Goal: Task Accomplishment & Management: Manage account settings

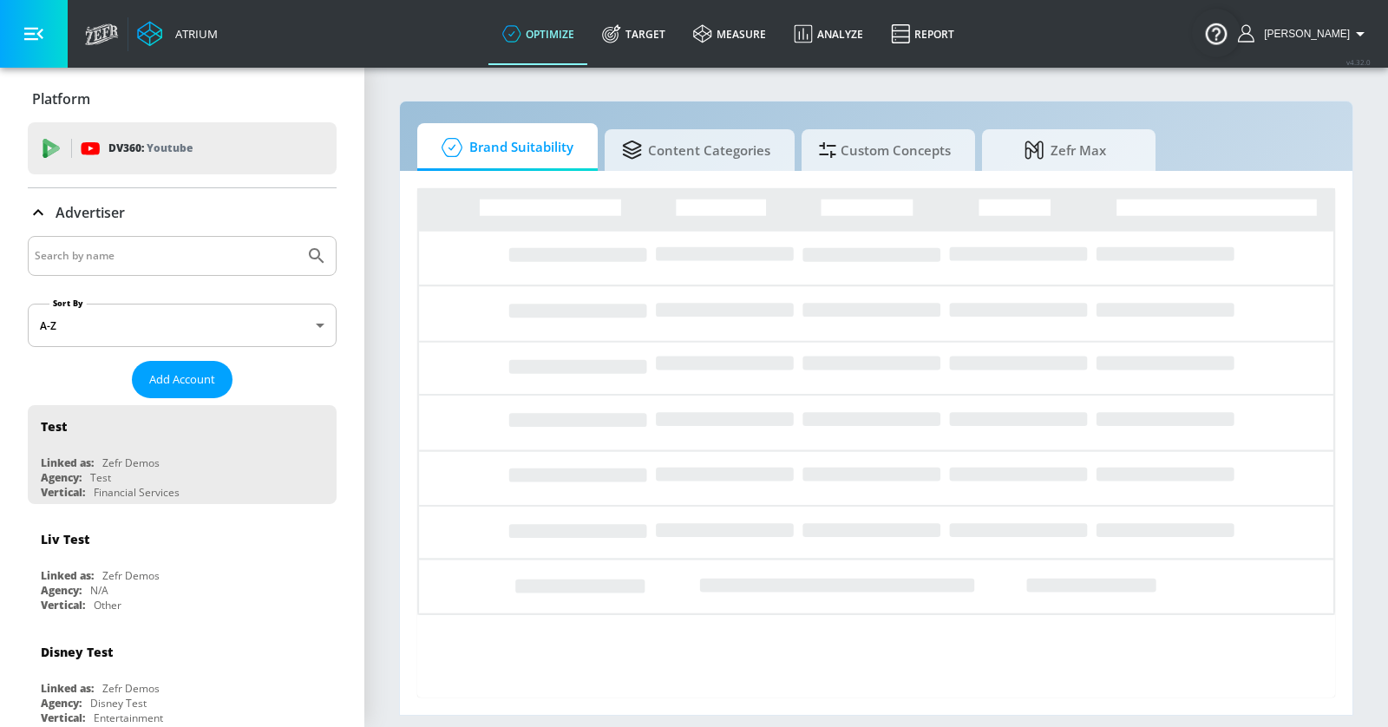
click at [191, 252] on input "Search by name" at bounding box center [166, 256] width 263 height 23
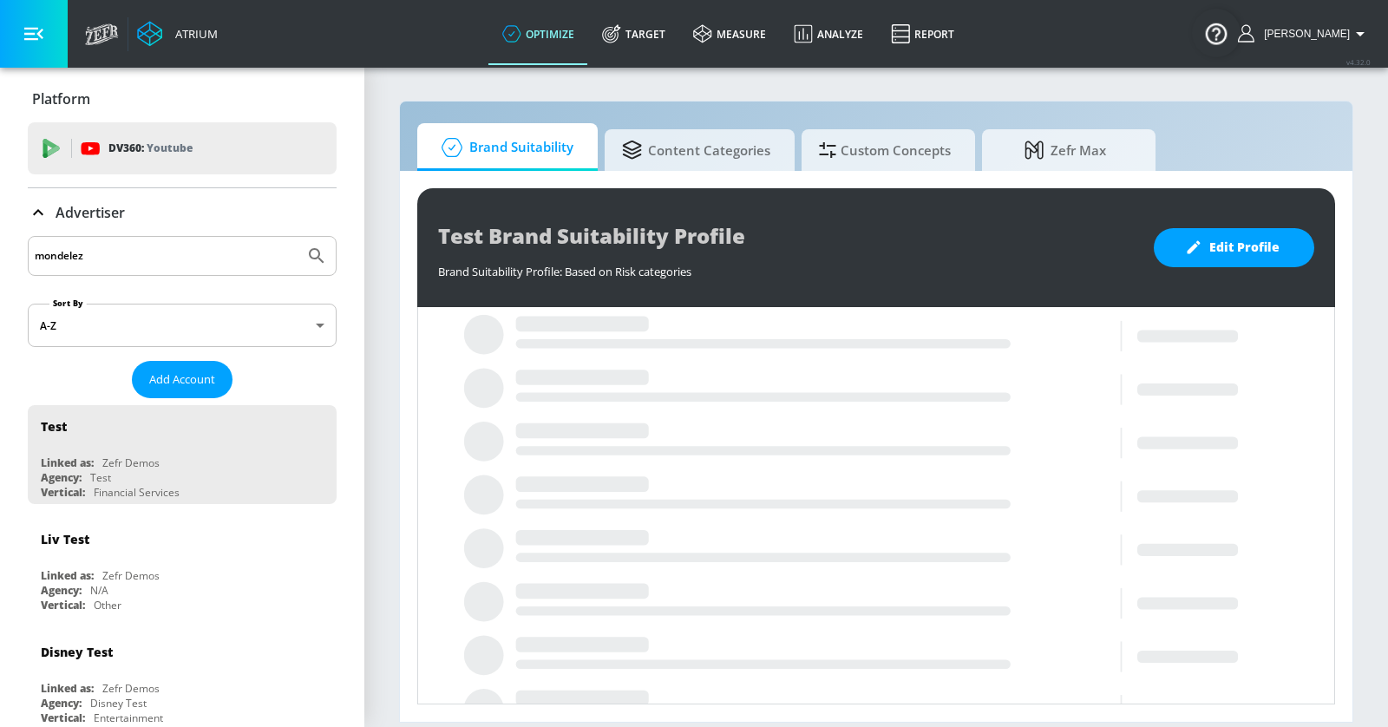
type input "mondelez"
click at [298, 237] on button "Submit Search" at bounding box center [317, 256] width 38 height 38
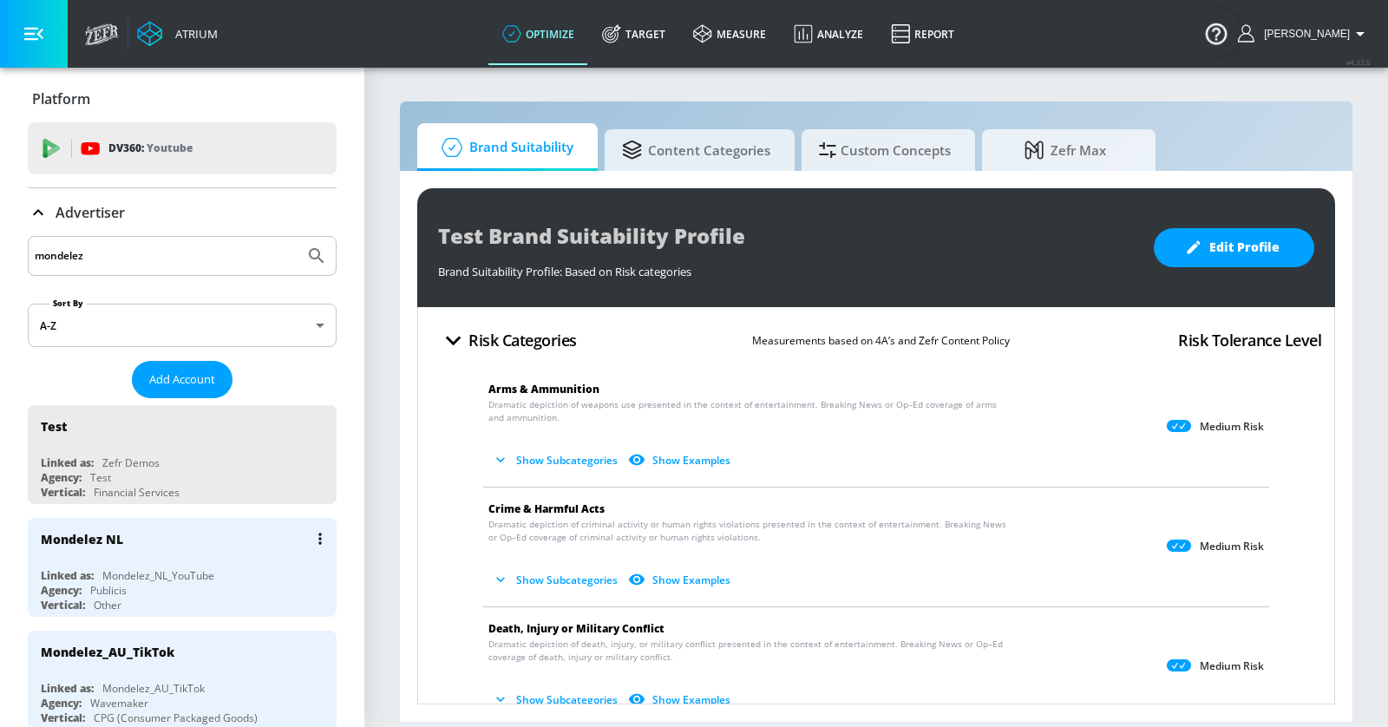
click at [240, 533] on div "Mondelez NL" at bounding box center [187, 539] width 292 height 42
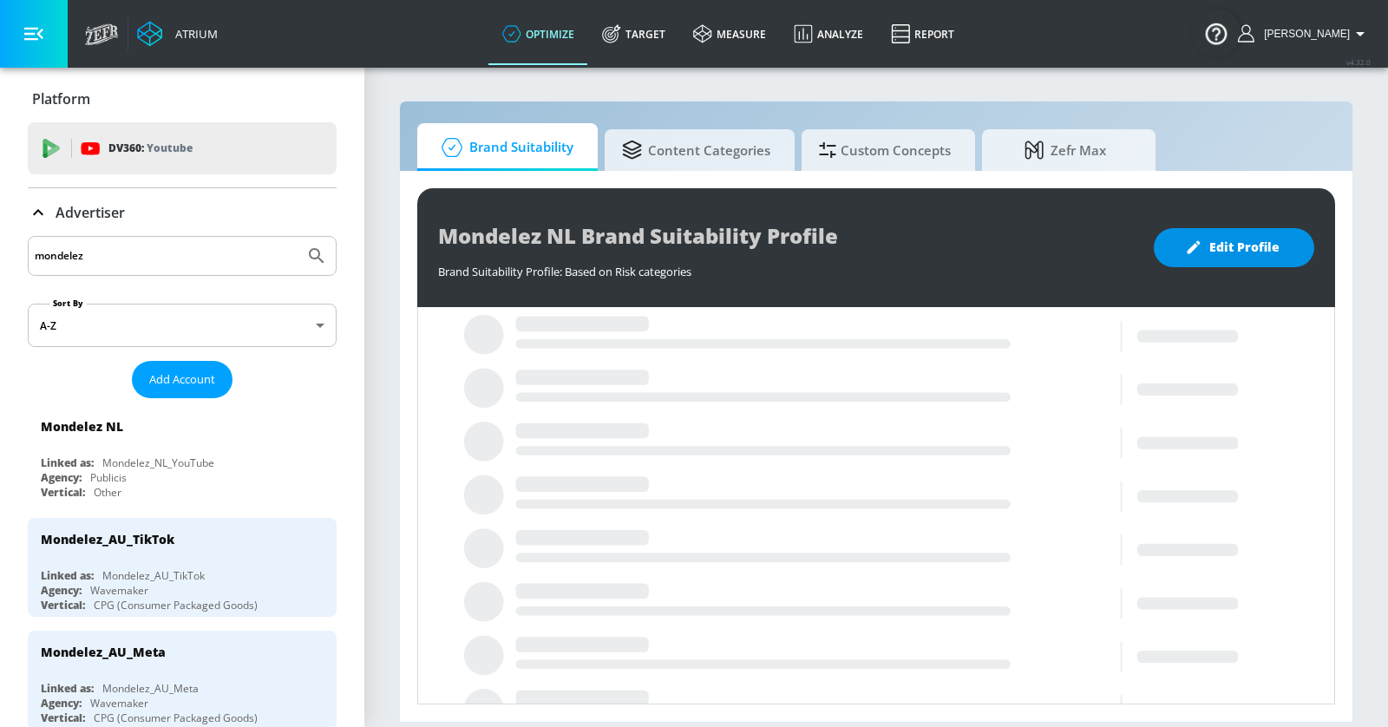
click at [1219, 244] on span "Edit Profile" at bounding box center [1234, 248] width 91 height 22
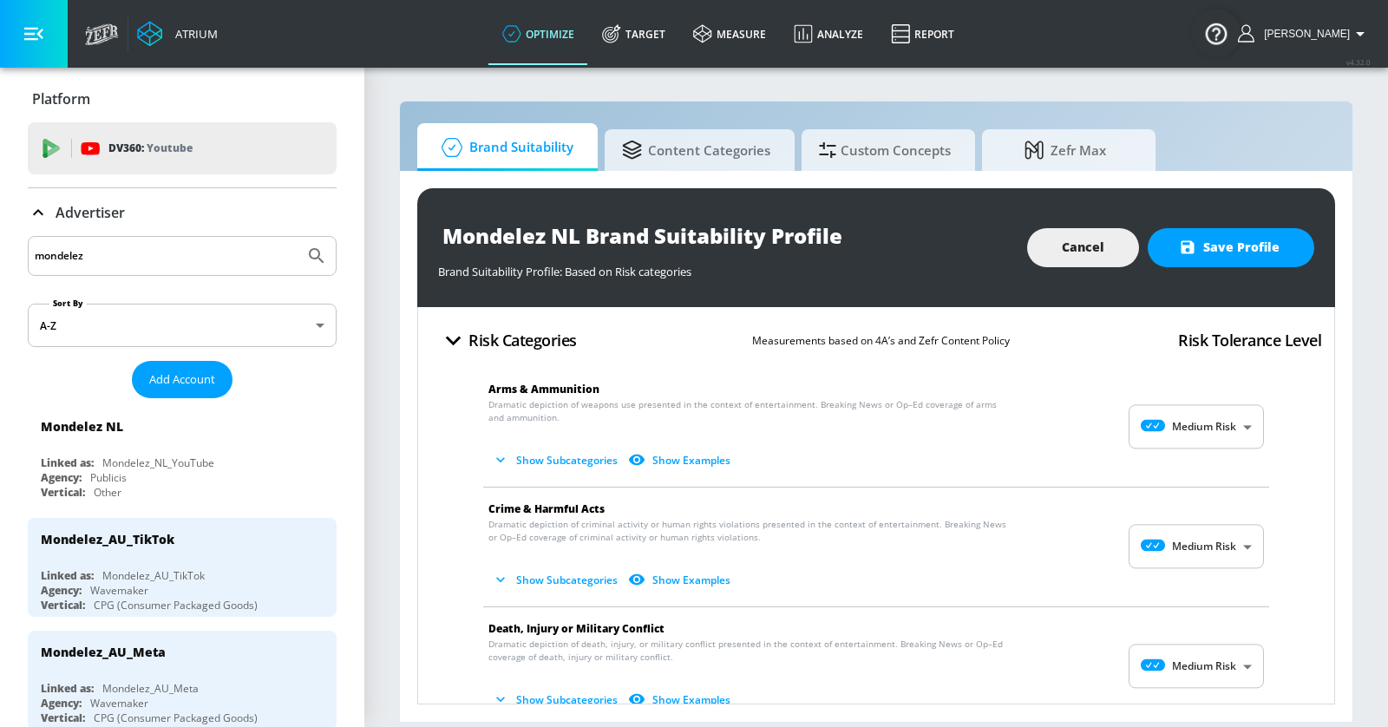
click at [1245, 431] on body "Atrium optimize Target measure Analyze Report optimize Target measure Analyze R…" at bounding box center [694, 363] width 1388 height 727
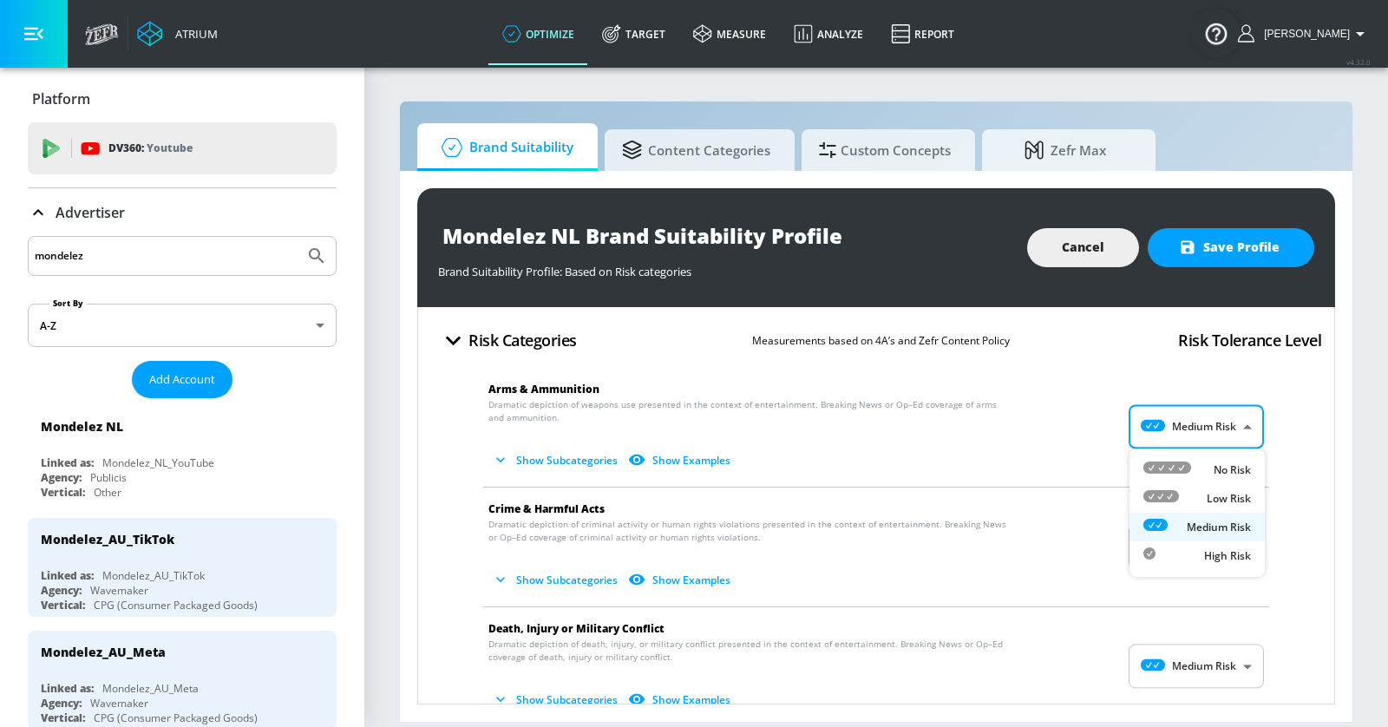
click at [1189, 497] on div "Low Risk" at bounding box center [1198, 498] width 108 height 18
type input "LOW"
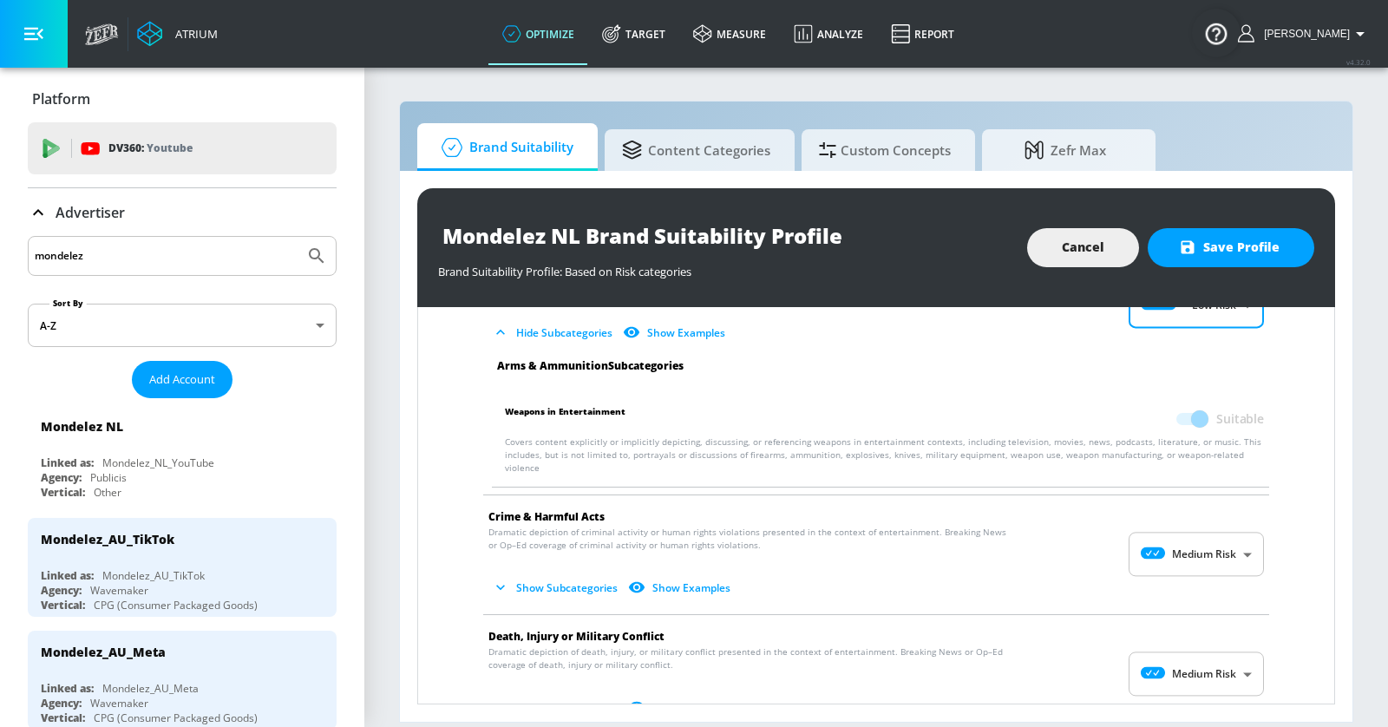
scroll to position [143, 0]
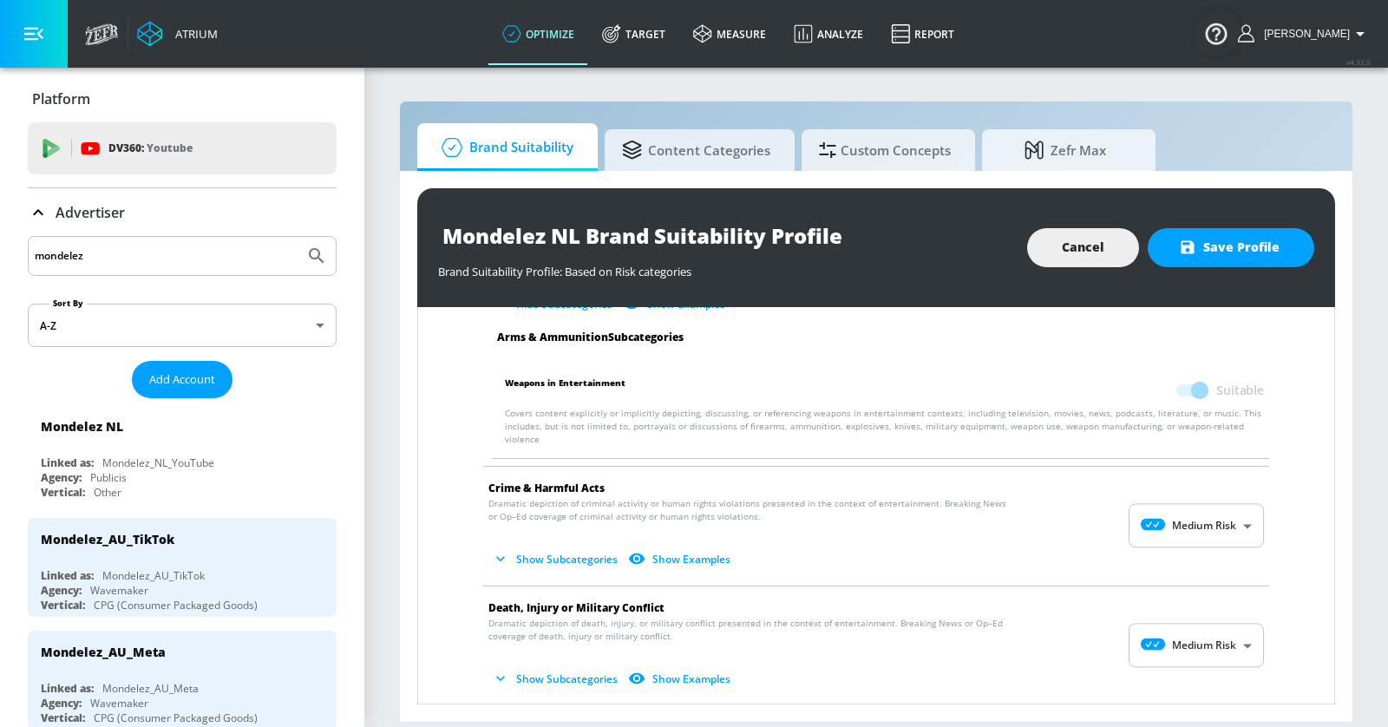
click at [1165, 518] on body "Atrium optimize Target measure Analyze Report optimize Target measure Analyze R…" at bounding box center [694, 363] width 1388 height 727
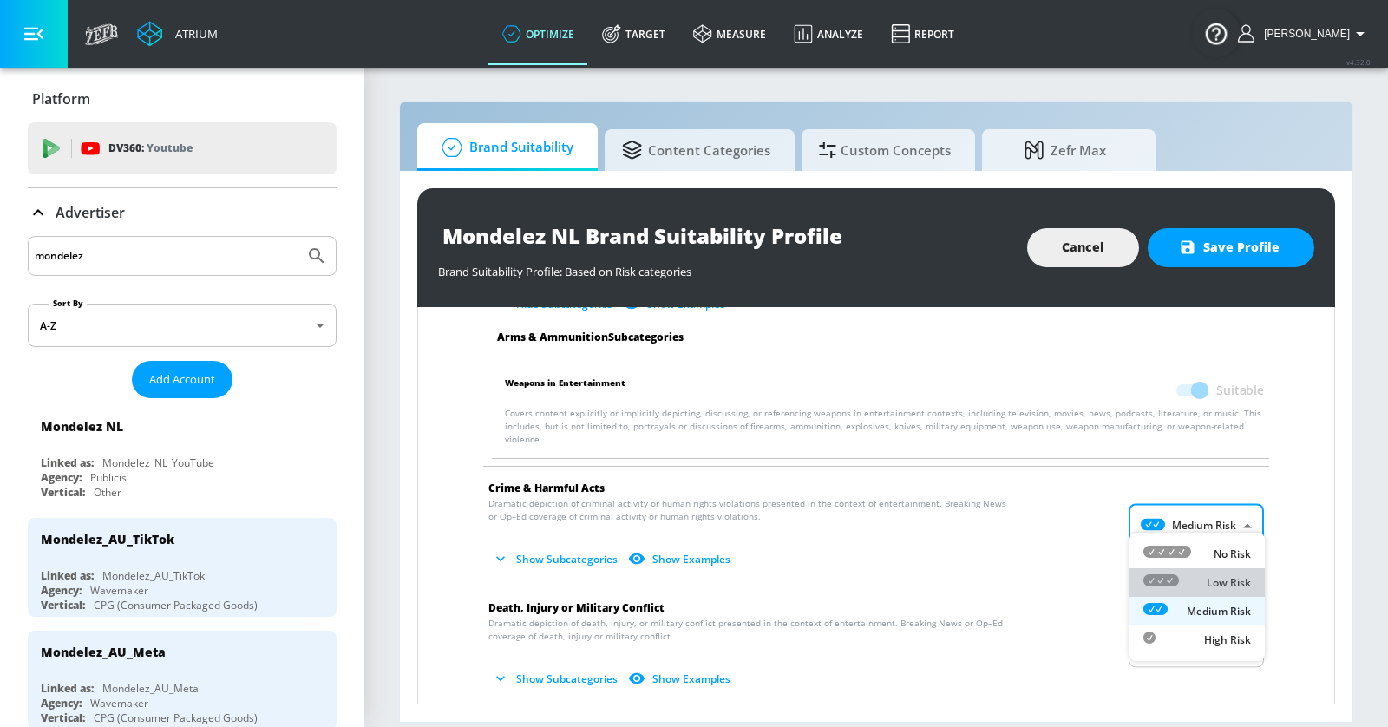
click at [1176, 587] on div at bounding box center [1162, 582] width 36 height 18
type input "LOW"
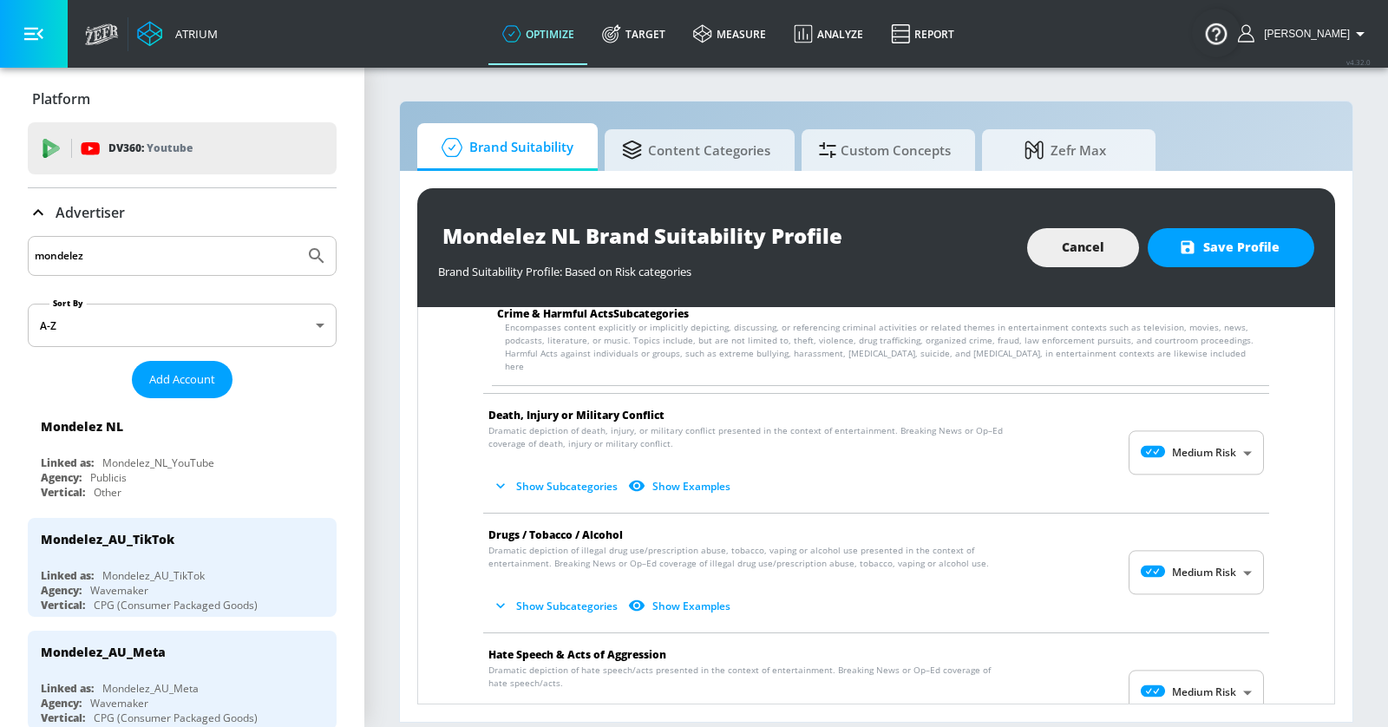
scroll to position [525, 0]
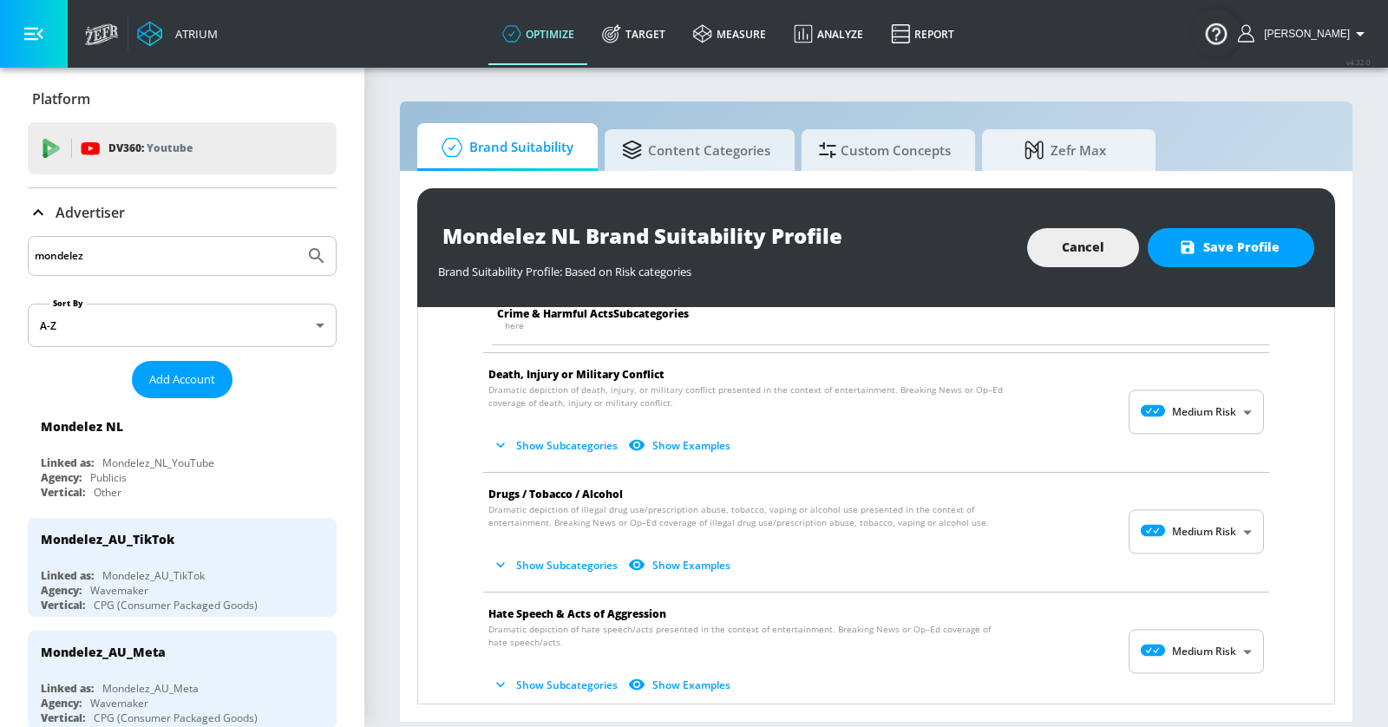
click at [1246, 393] on body "Atrium optimize Target measure Analyze Report optimize Target measure Analyze R…" at bounding box center [694, 363] width 1388 height 727
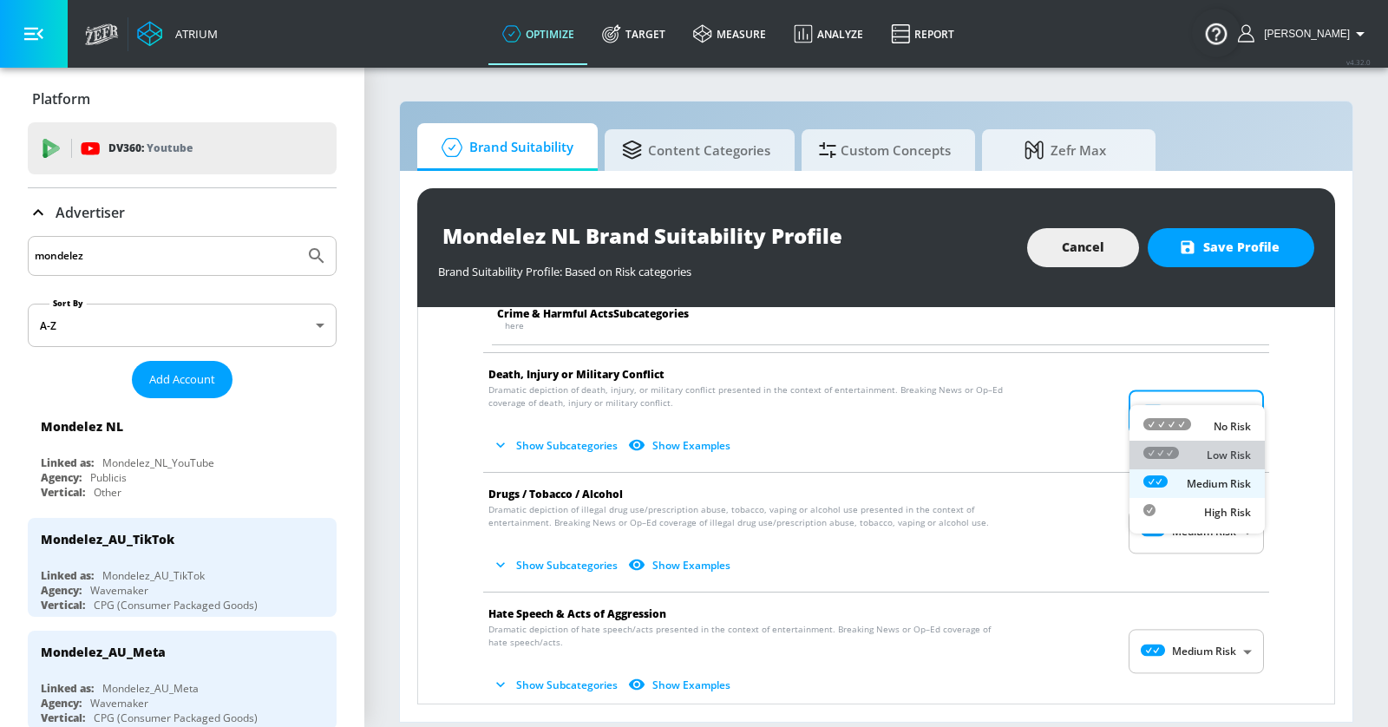
click at [1234, 456] on p "Low Risk" at bounding box center [1229, 456] width 44 height 16
type input "LOW"
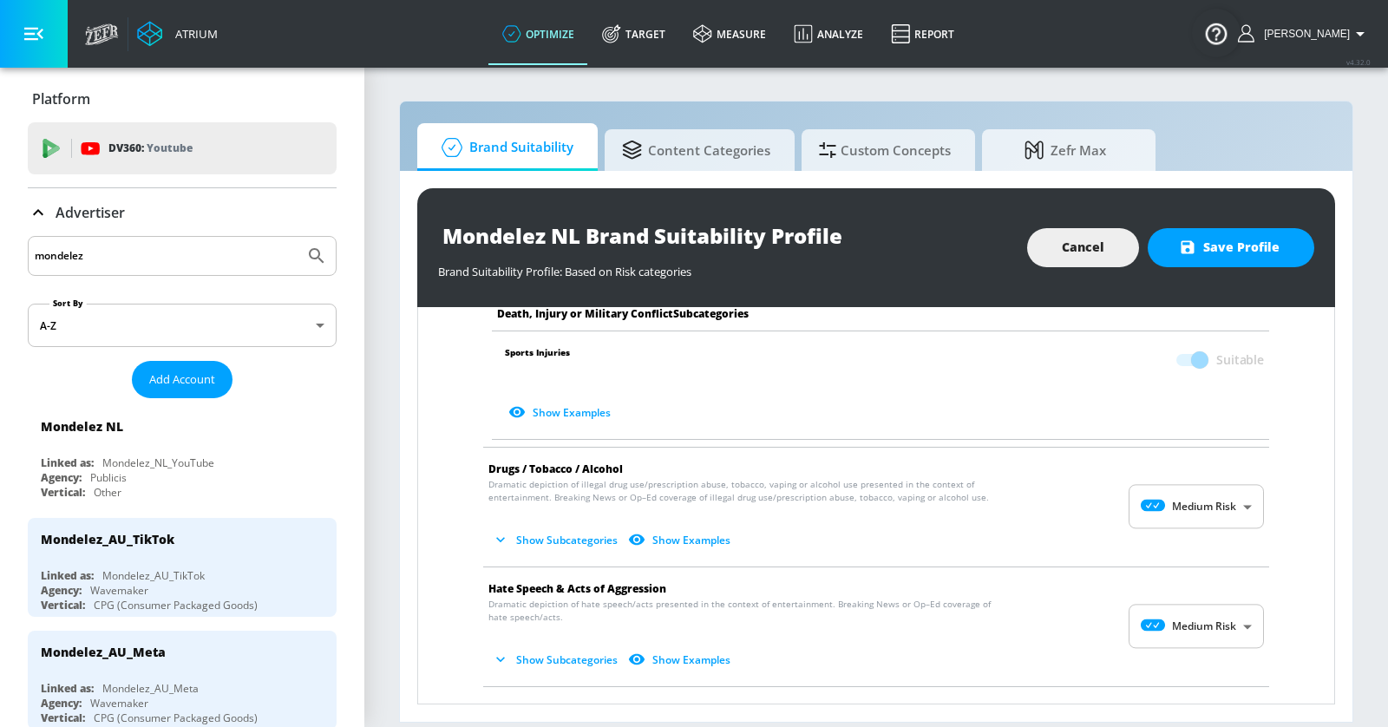
scroll to position [1052, 0]
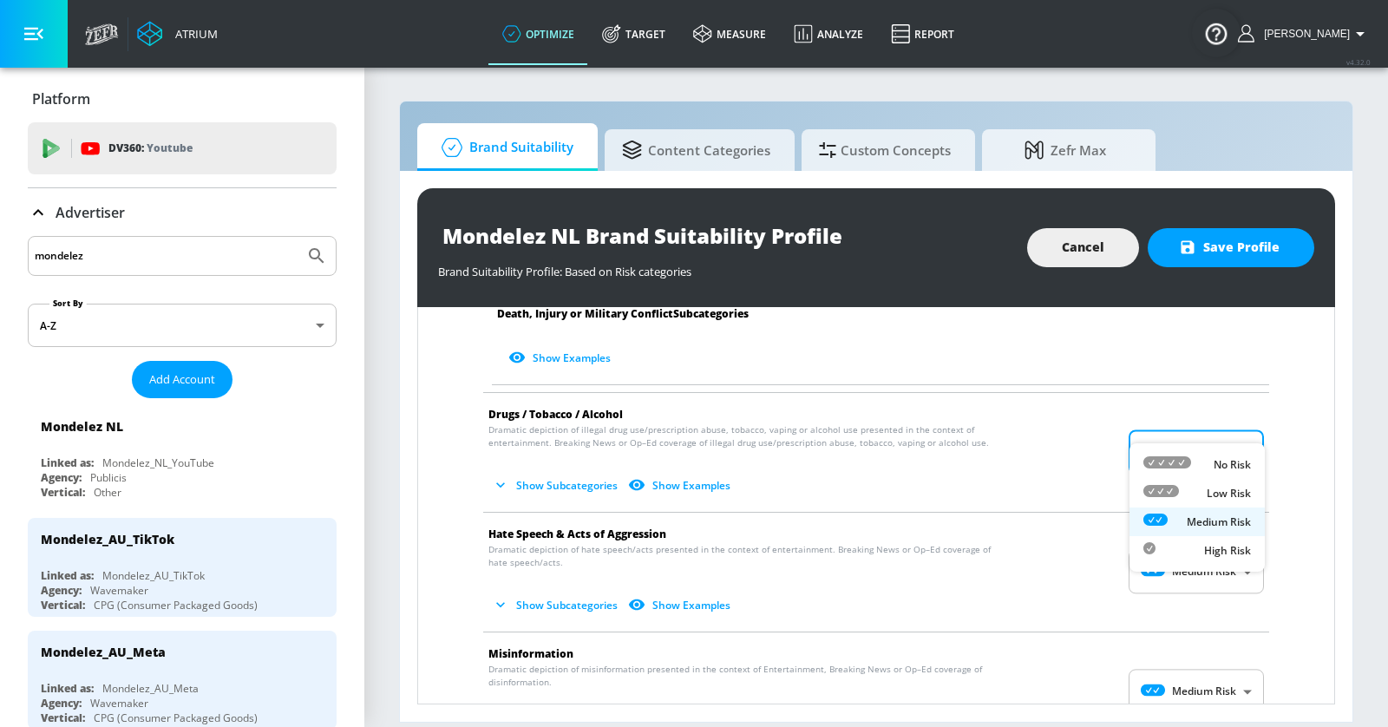
click at [1220, 415] on body "Atrium optimize Target measure Analyze Report optimize Target measure Analyze R…" at bounding box center [694, 363] width 1388 height 727
click at [1206, 496] on div "Low Risk" at bounding box center [1198, 493] width 108 height 18
type input "LOW"
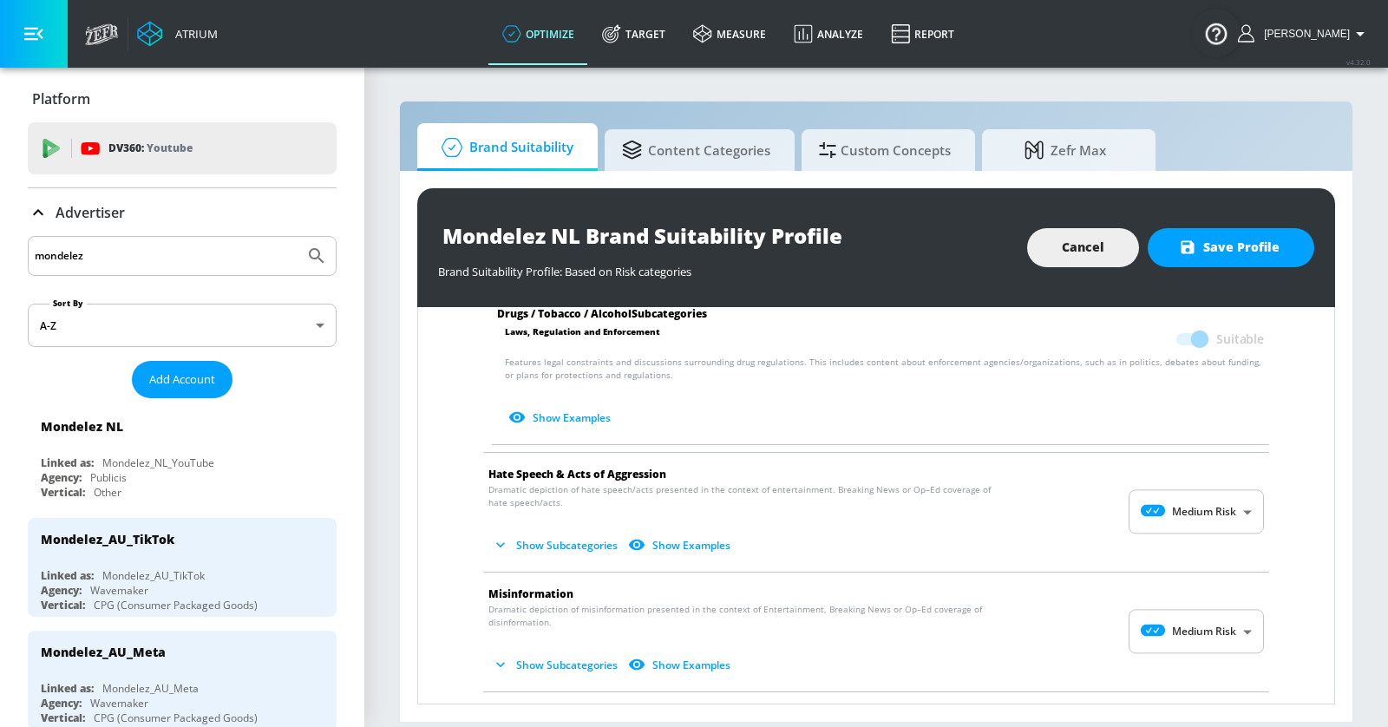
scroll to position [1558, 0]
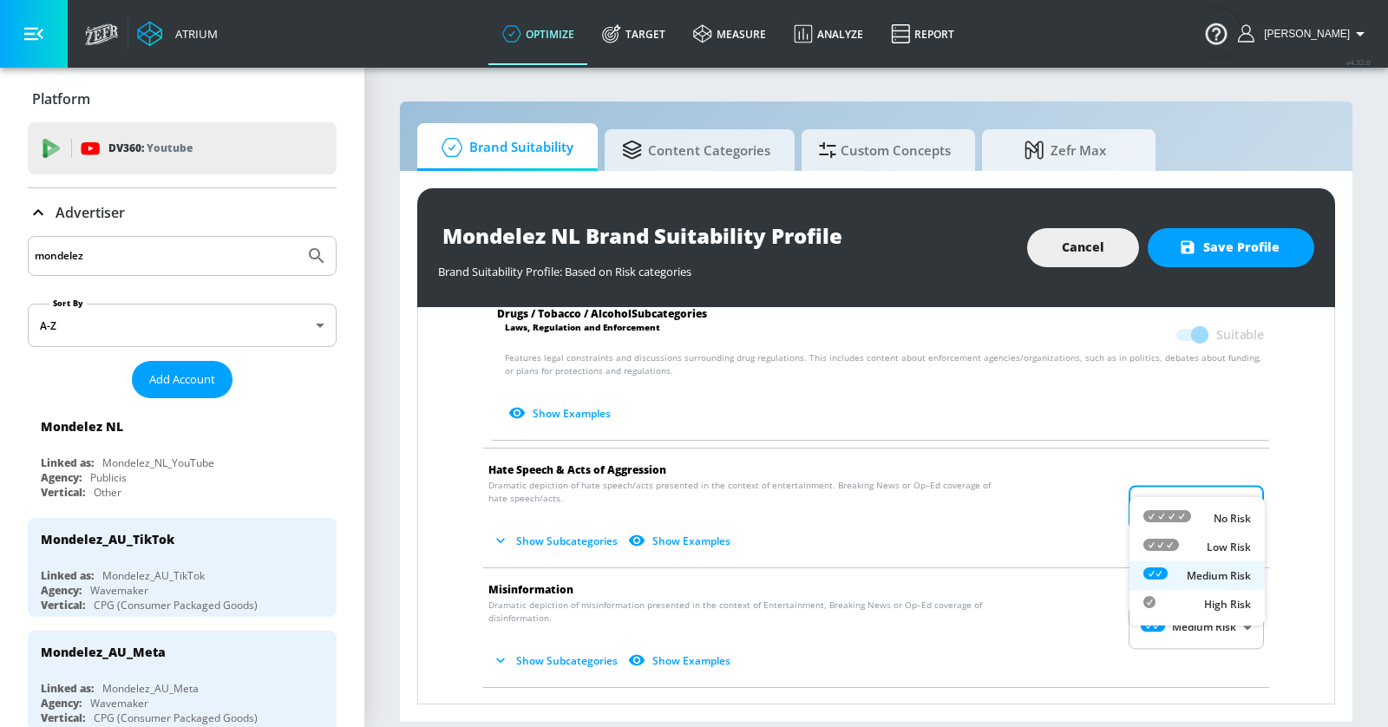
click at [1195, 469] on body "Atrium optimize Target measure Analyze Report optimize Target measure Analyze R…" at bounding box center [694, 363] width 1388 height 727
click at [1192, 551] on div "Low Risk" at bounding box center [1198, 547] width 108 height 18
type input "LOW"
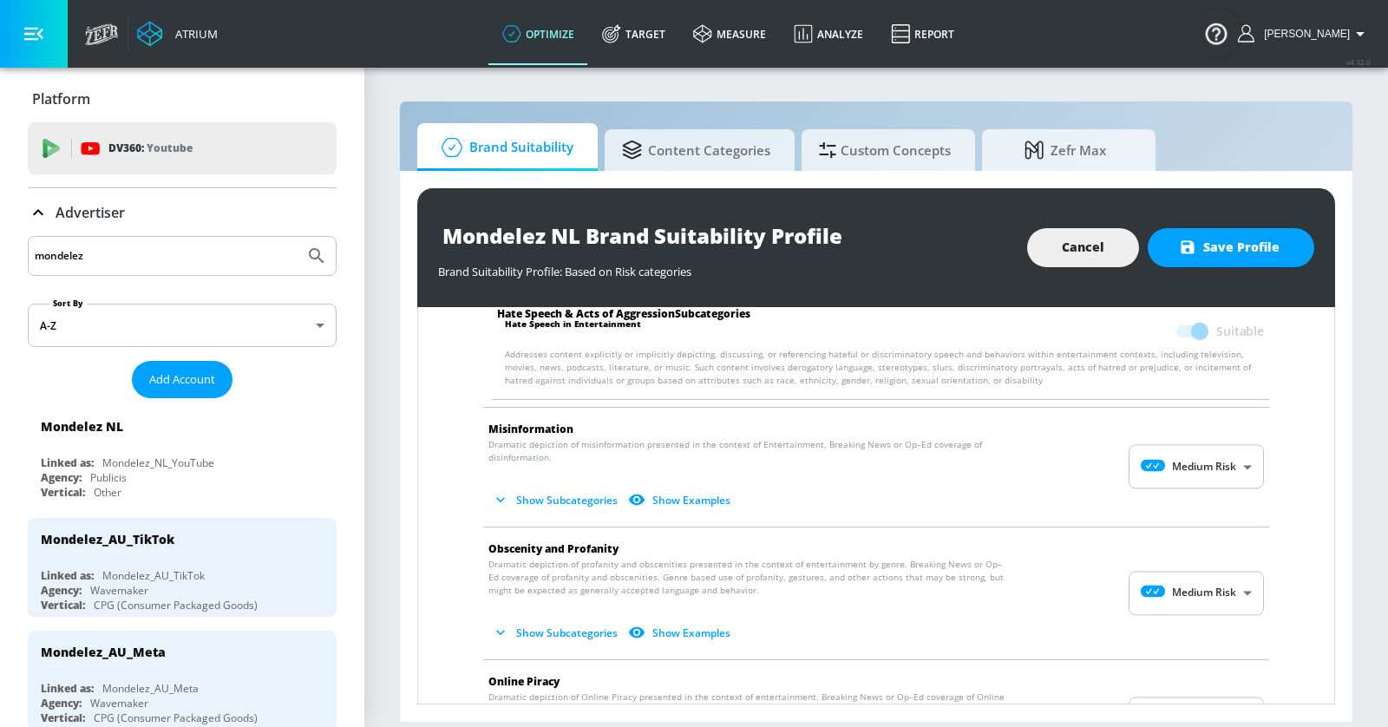
scroll to position [1849, 0]
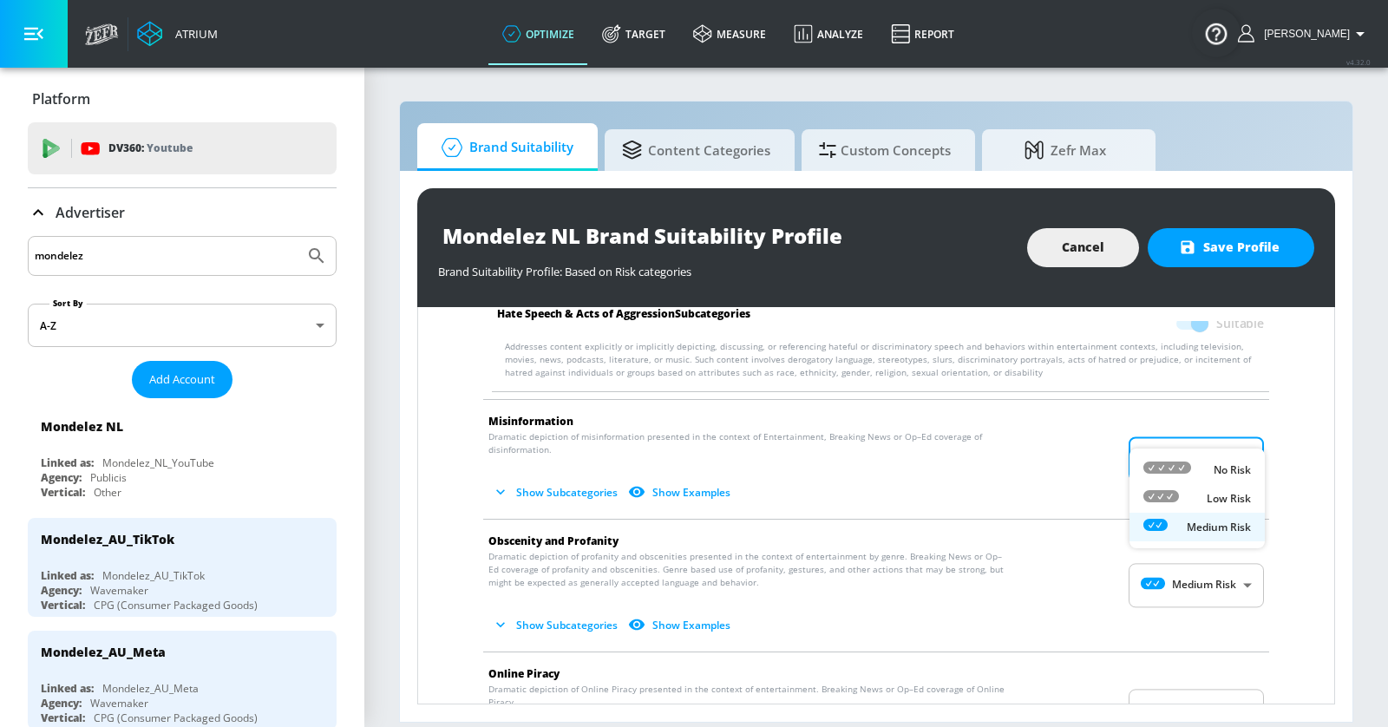
click at [1174, 424] on body "Atrium optimize Target measure Analyze Report optimize Target measure Analyze R…" at bounding box center [694, 363] width 1388 height 727
click at [1176, 501] on icon at bounding box center [1162, 496] width 36 height 12
type input "LOW"
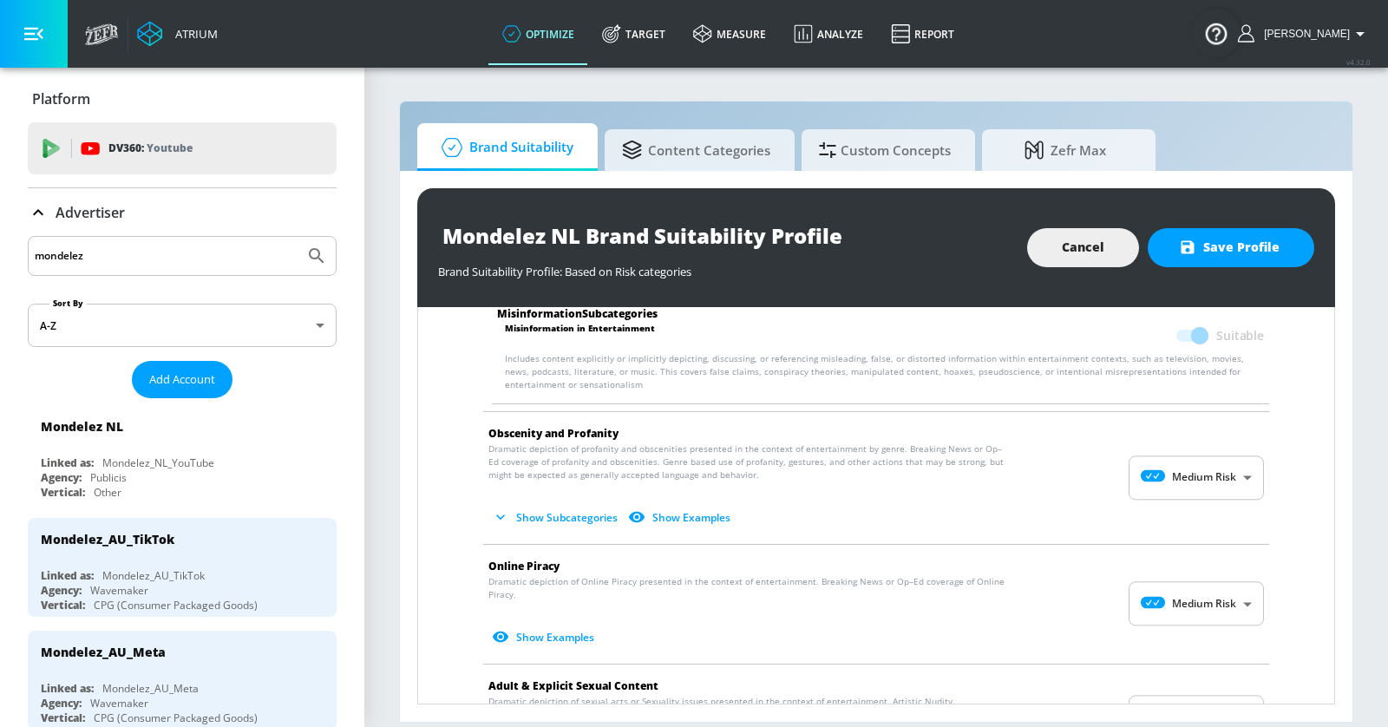
scroll to position [2101, 0]
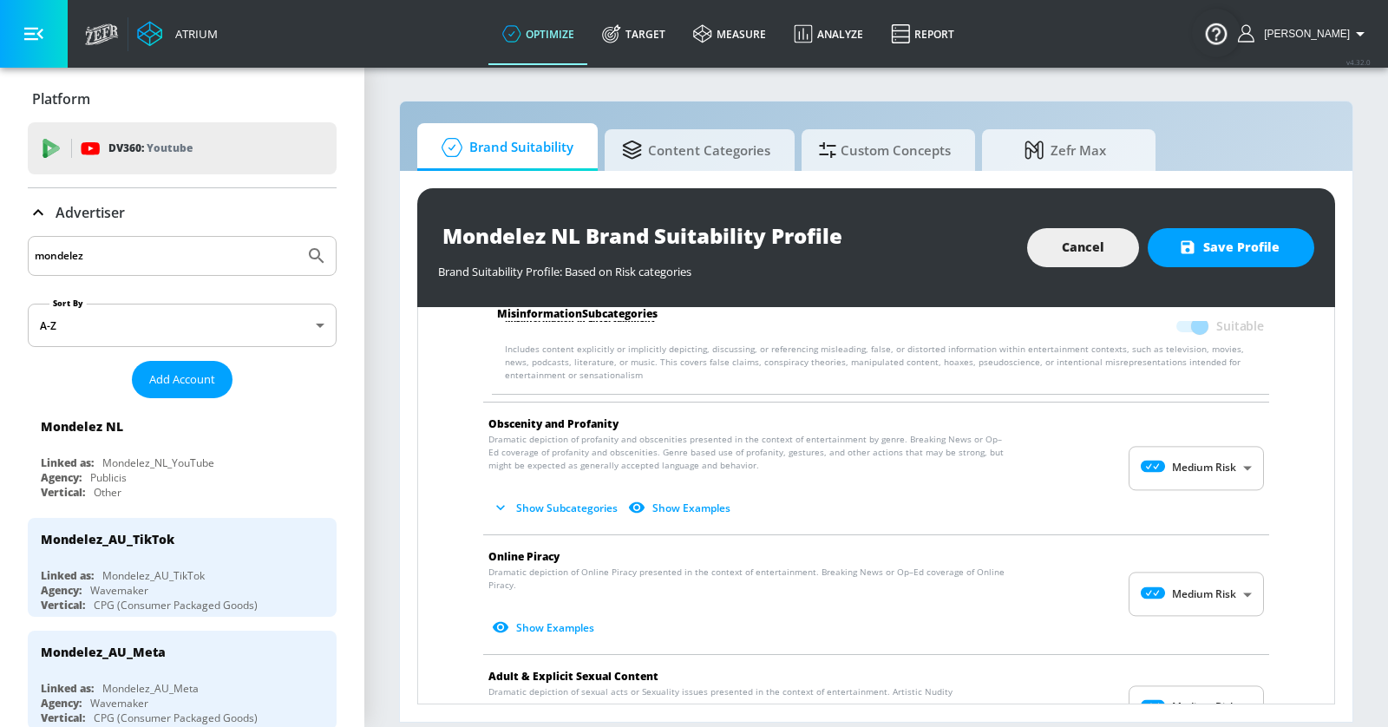
click at [1183, 426] on body "Atrium optimize Target measure Analyze Report optimize Target measure Analyze R…" at bounding box center [694, 363] width 1388 height 727
click at [1187, 506] on div "Low Risk" at bounding box center [1198, 506] width 108 height 18
type input "LOW"
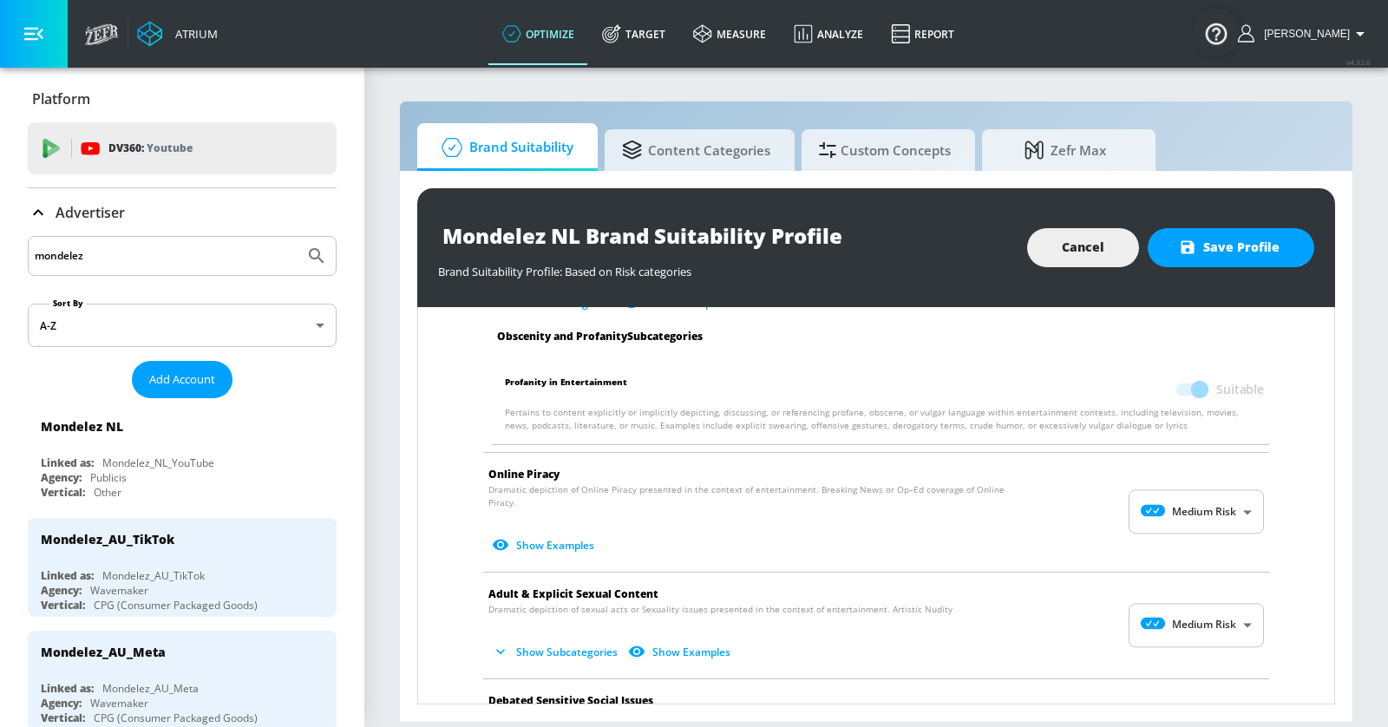
scroll to position [2346, 0]
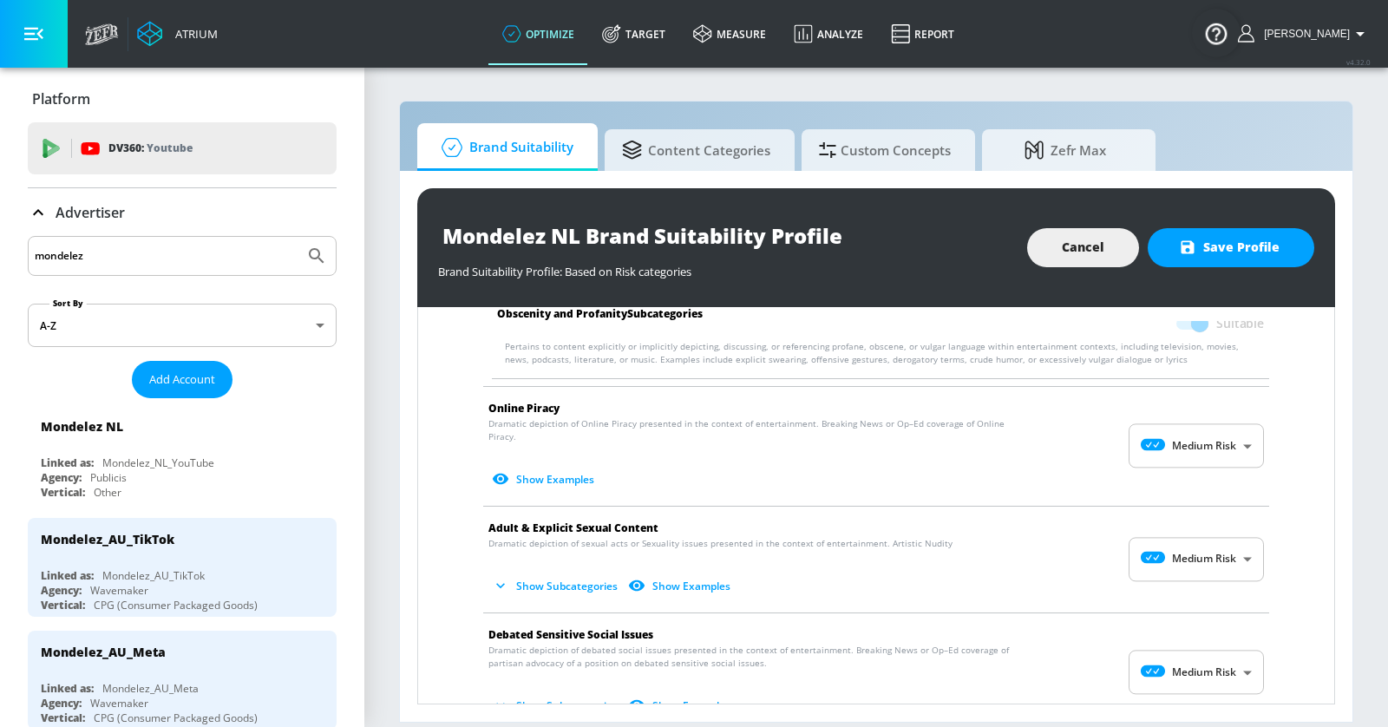
click at [1196, 409] on body "Atrium optimize Target measure Analyze Report optimize Target measure Analyze R…" at bounding box center [694, 363] width 1388 height 727
click at [1191, 481] on div "Low Risk" at bounding box center [1198, 483] width 108 height 18
type input "LOW"
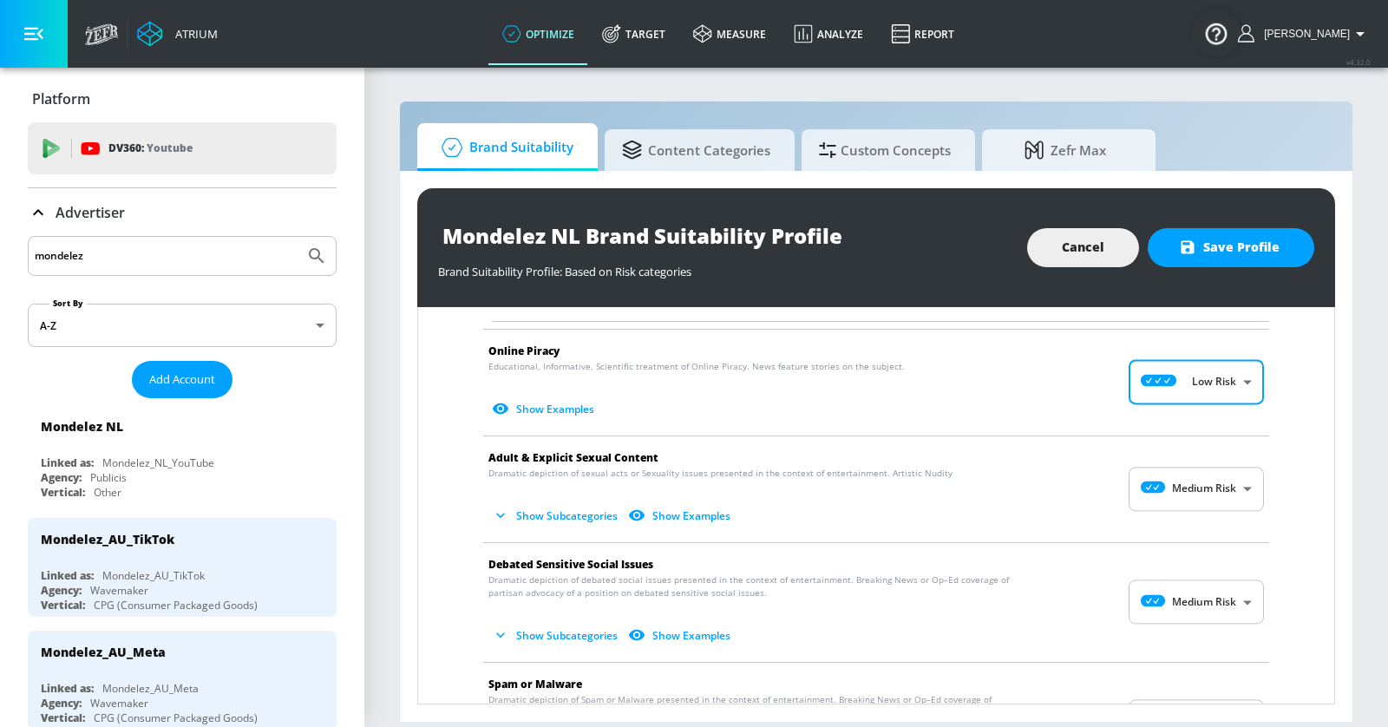
scroll to position [2467, 0]
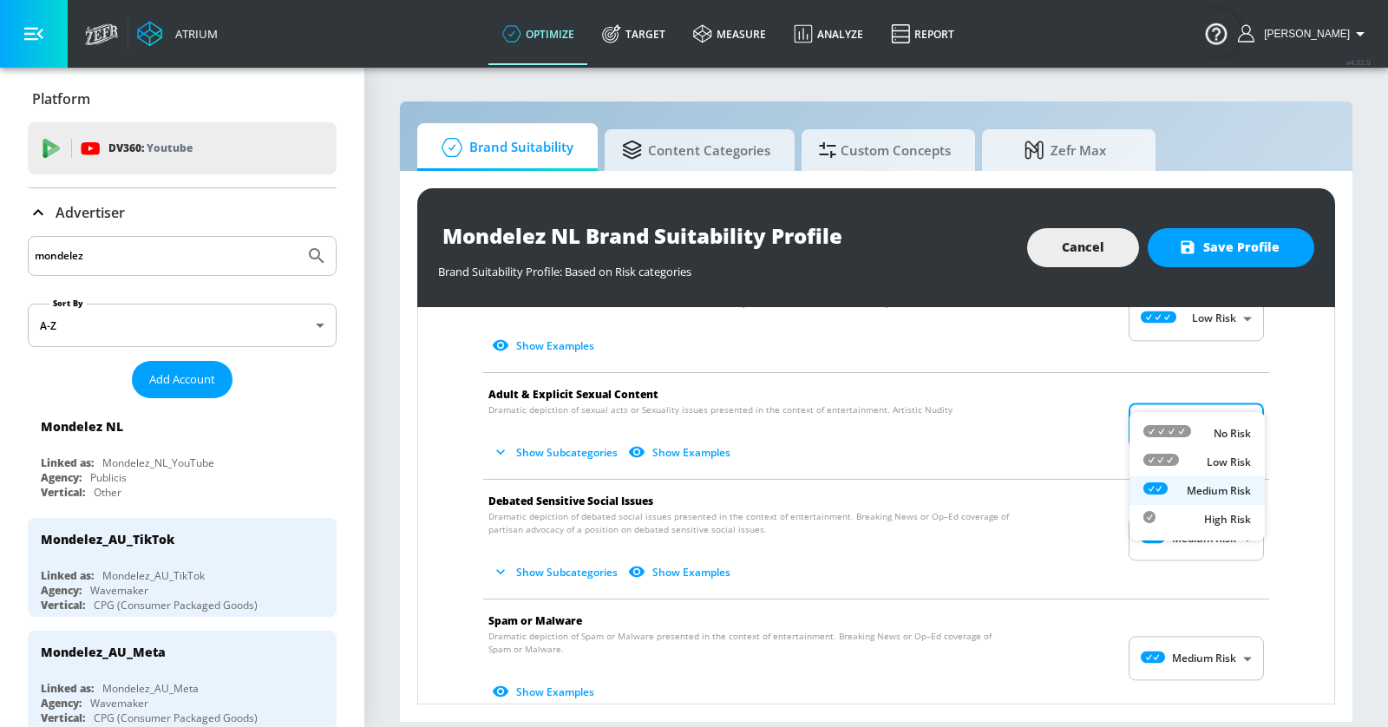
click at [1203, 412] on body "Atrium optimize Target measure Analyze Report optimize Target measure Analyze R…" at bounding box center [694, 363] width 1388 height 727
click at [1209, 474] on li "Low Risk" at bounding box center [1197, 462] width 135 height 29
type input "LOW"
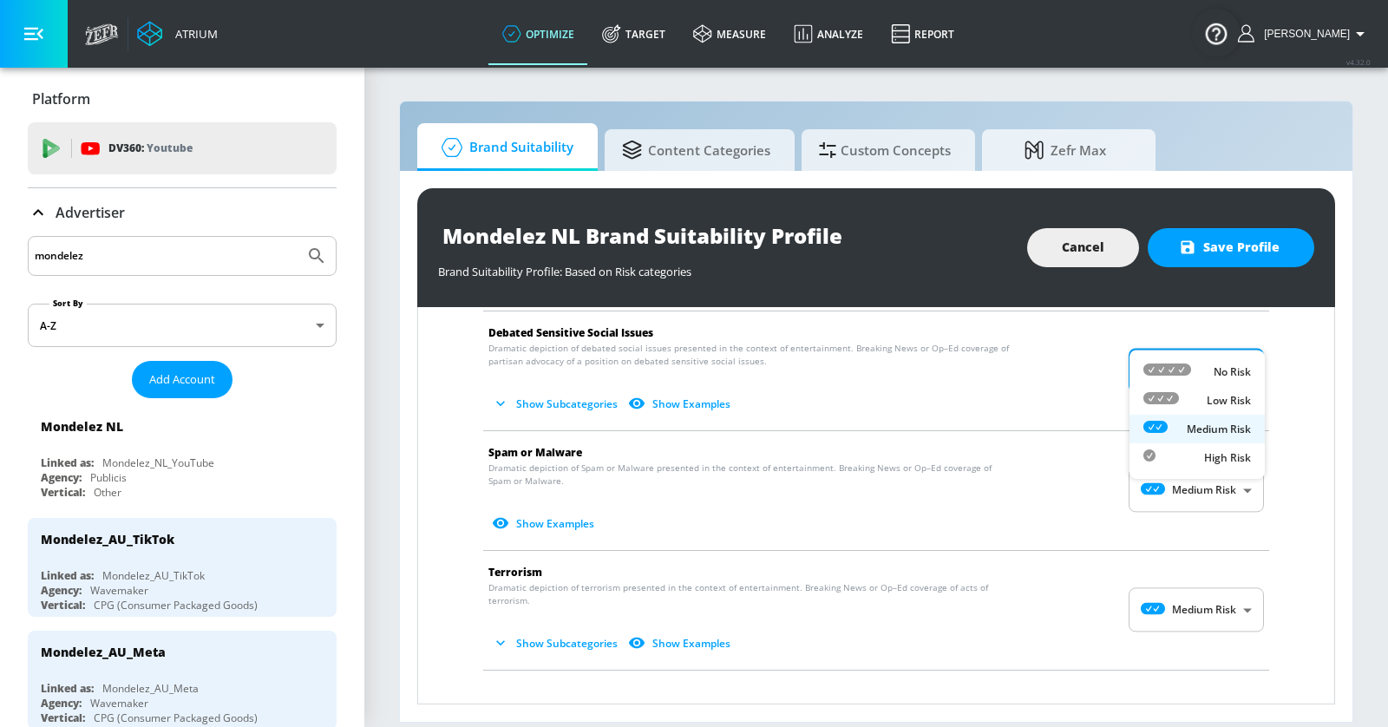
click at [1221, 335] on body "Atrium optimize Target measure Analyze Report optimize Target measure Analyze R…" at bounding box center [694, 363] width 1388 height 727
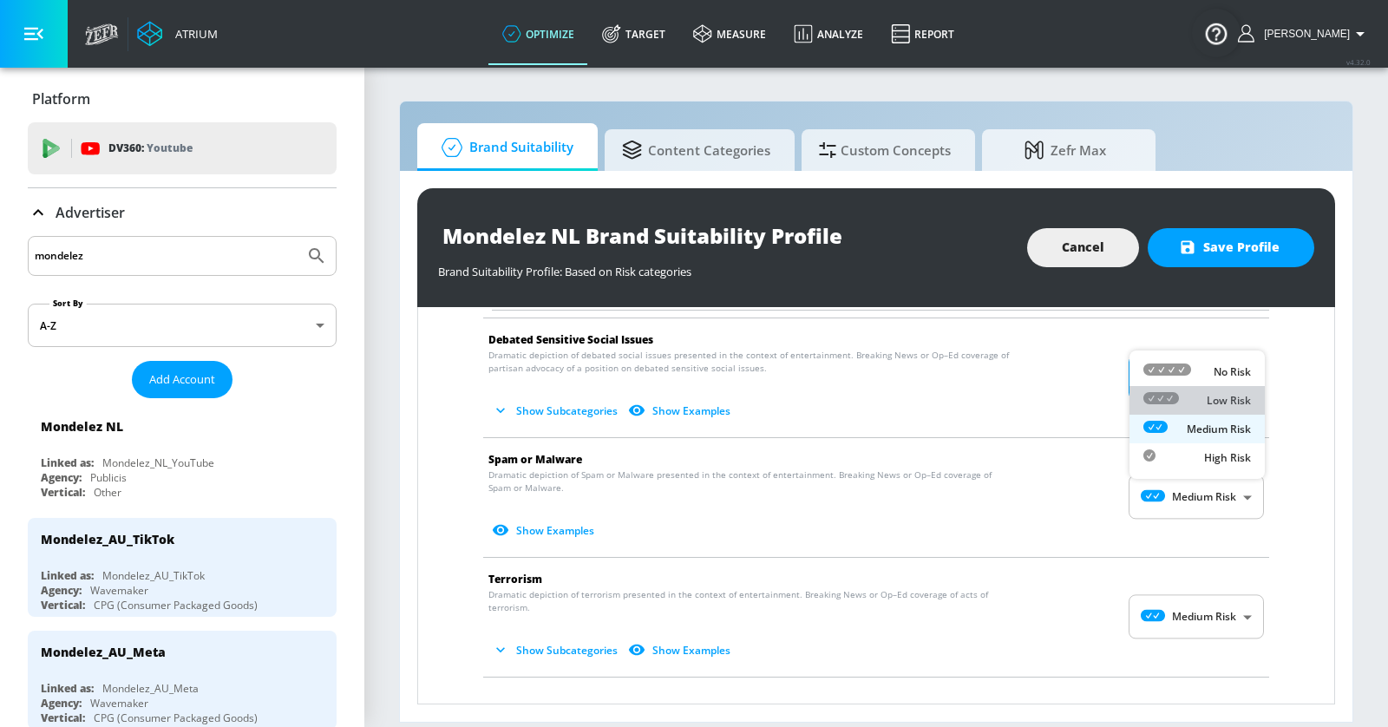
click at [1217, 390] on li "Low Risk" at bounding box center [1197, 400] width 135 height 29
type input "LOW"
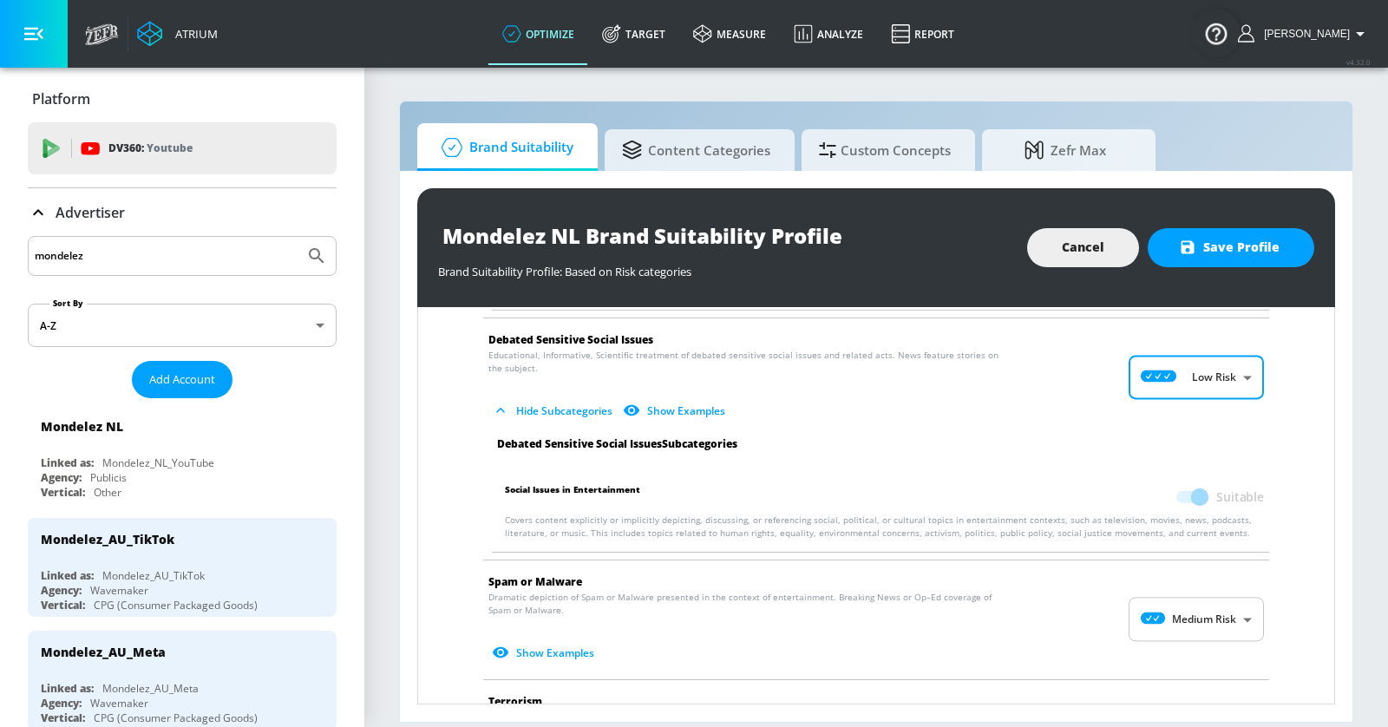
click at [1196, 552] on body "Atrium optimize Target measure Analyze Report optimize Target measure Analyze R…" at bounding box center [694, 363] width 1388 height 727
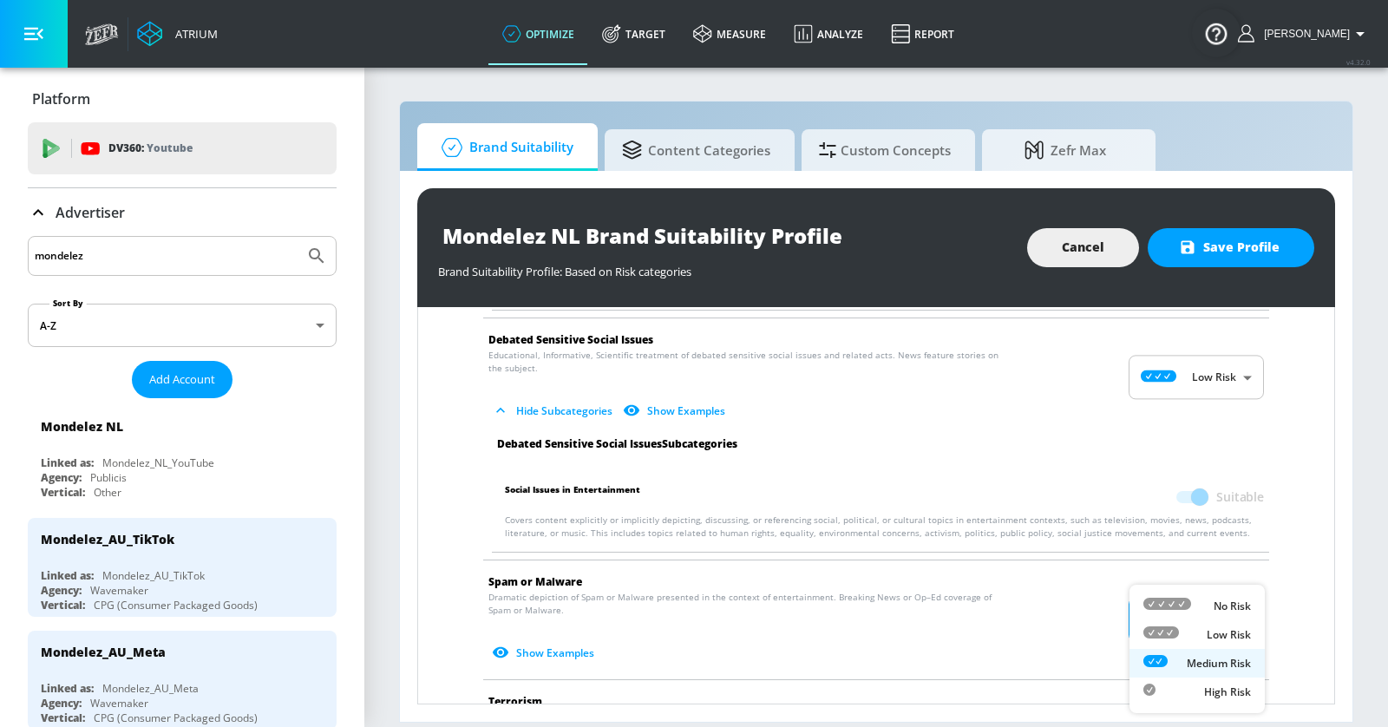
click at [1205, 642] on div "Low Risk" at bounding box center [1198, 635] width 108 height 18
type input "LOW"
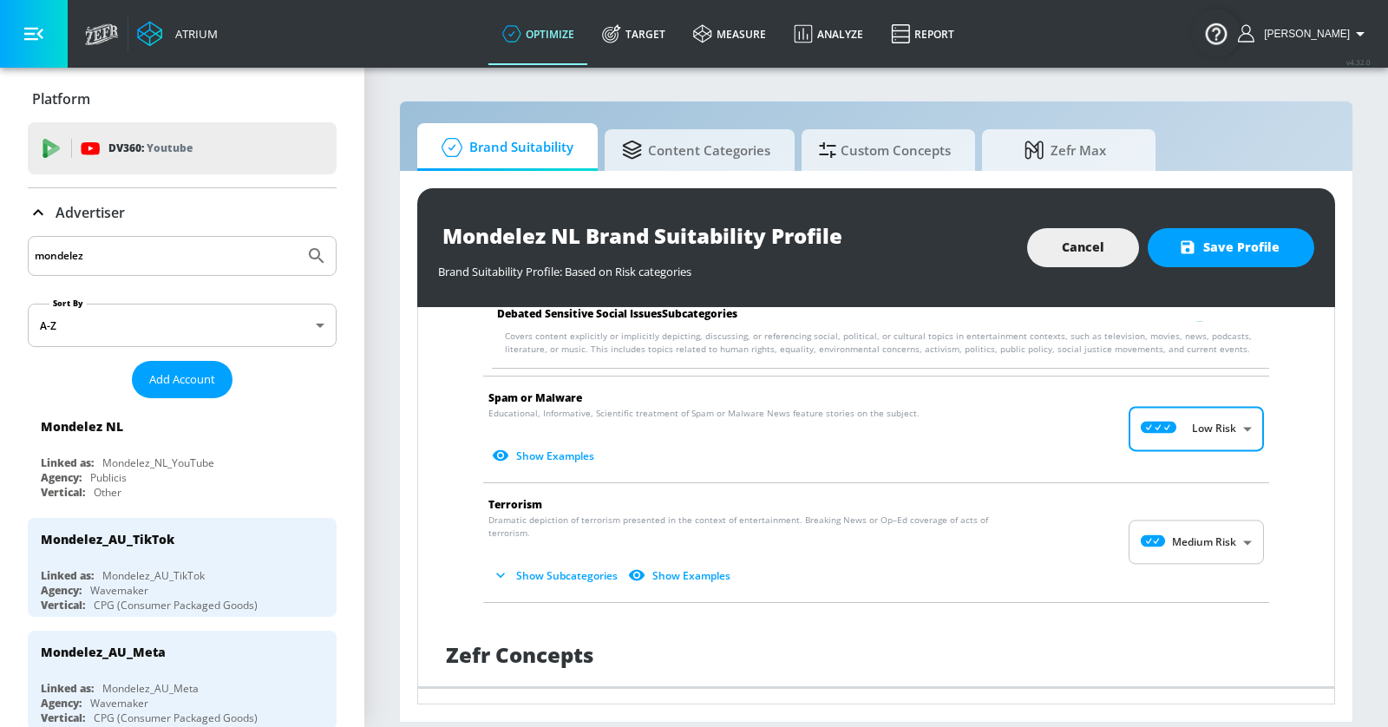
scroll to position [2960, 0]
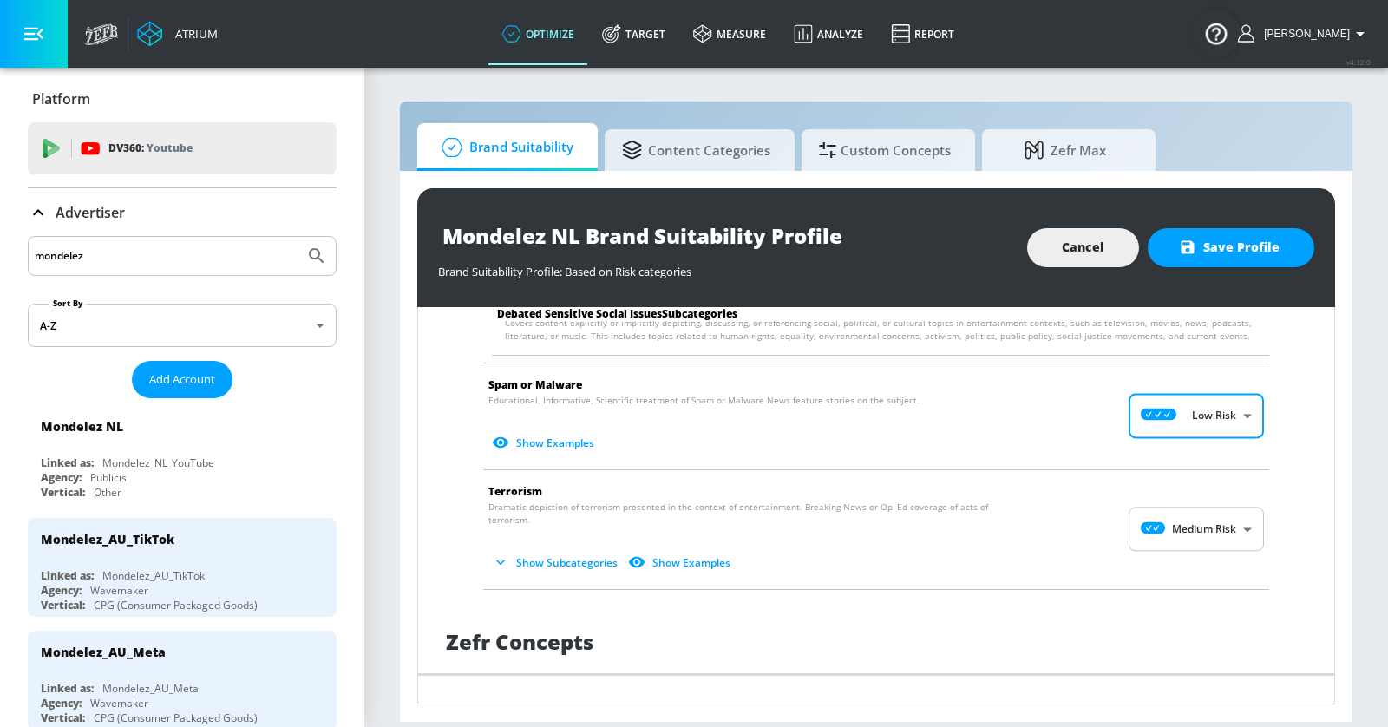
click at [1205, 461] on body "Atrium optimize Target measure Analyze Report optimize Target measure Analyze R…" at bounding box center [694, 363] width 1388 height 727
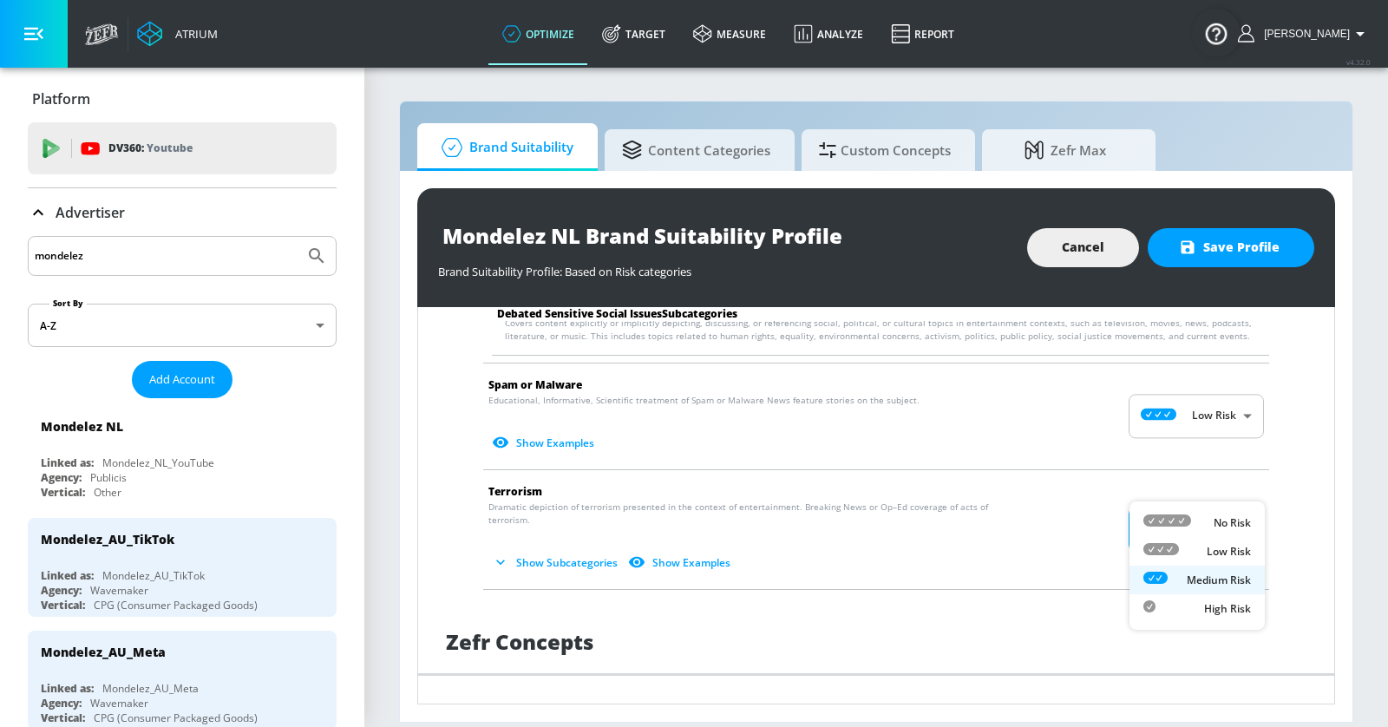
click at [1208, 539] on li "Low Risk" at bounding box center [1197, 551] width 135 height 29
type input "LOW"
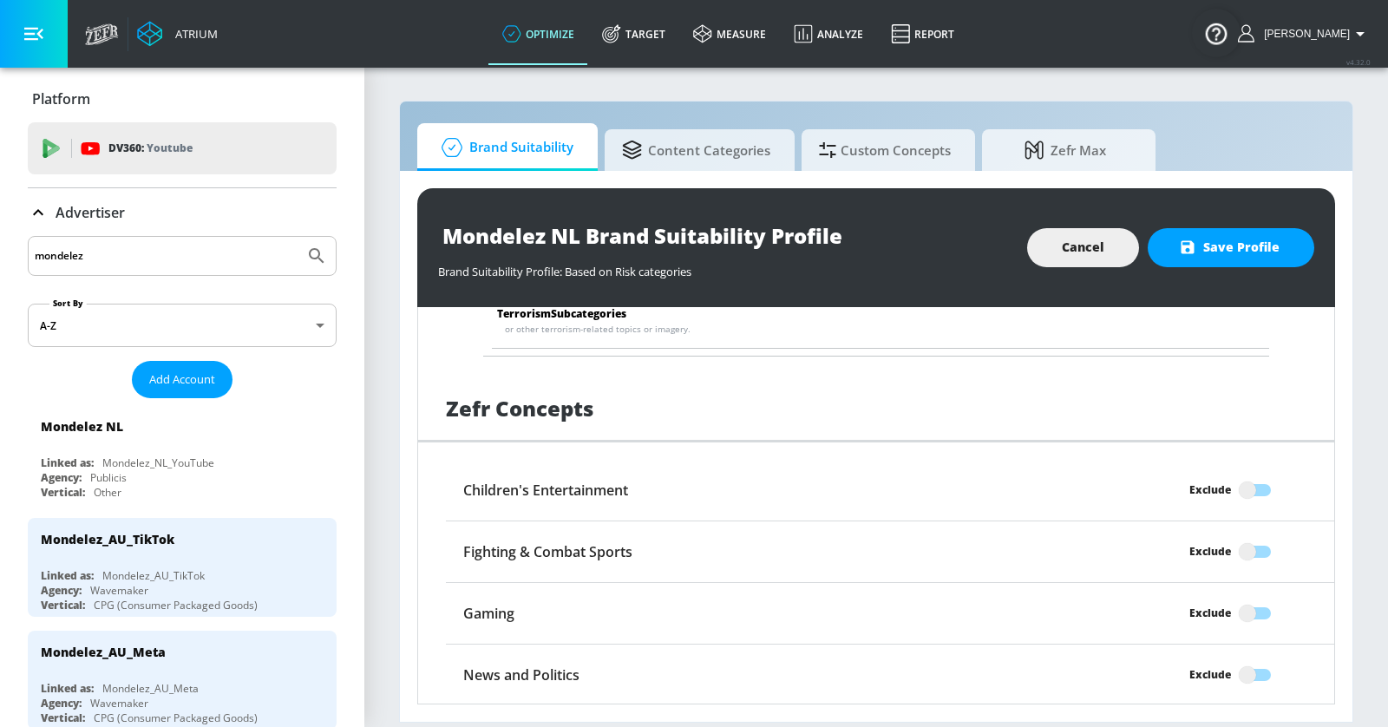
scroll to position [3319, 0]
click at [1257, 471] on input "Exclude" at bounding box center [1247, 487] width 99 height 33
checkbox input "true"
click at [1260, 533] on input "Exclude" at bounding box center [1247, 549] width 99 height 33
checkbox input "true"
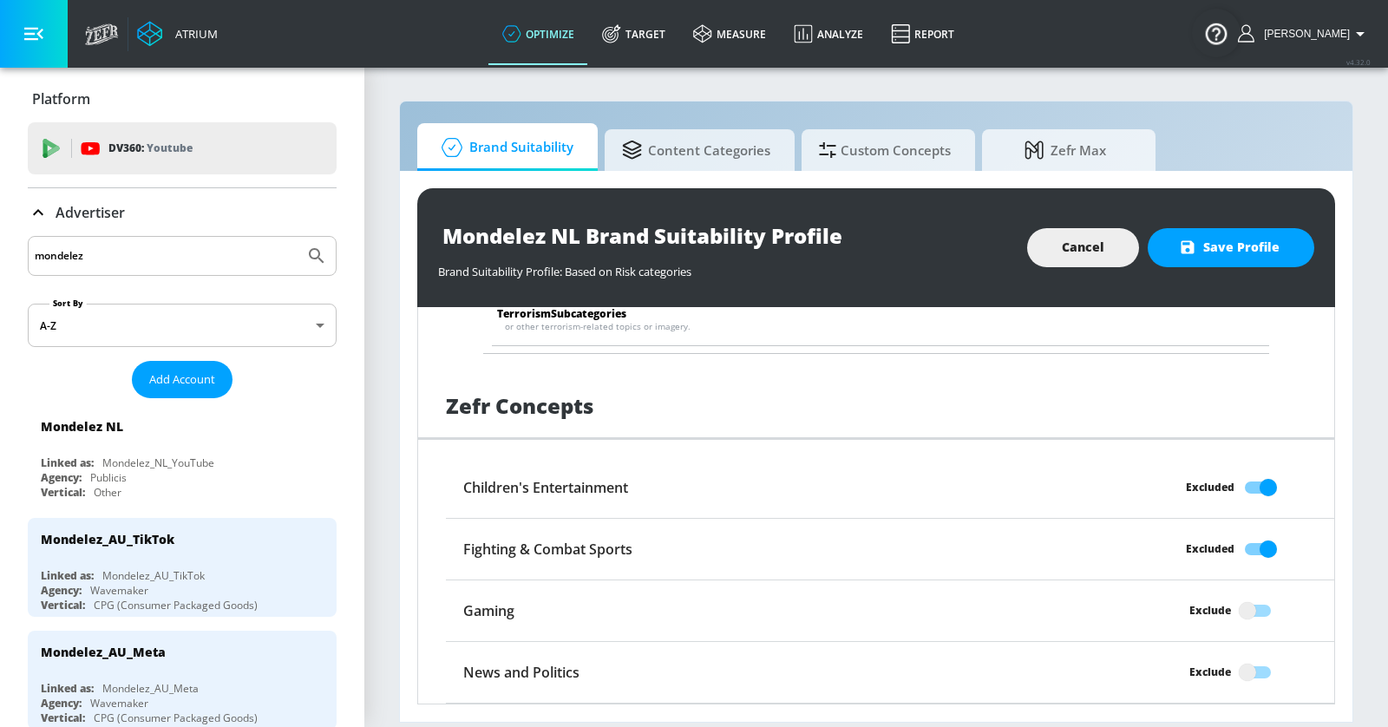
click at [1255, 656] on input "Exclude" at bounding box center [1247, 672] width 99 height 33
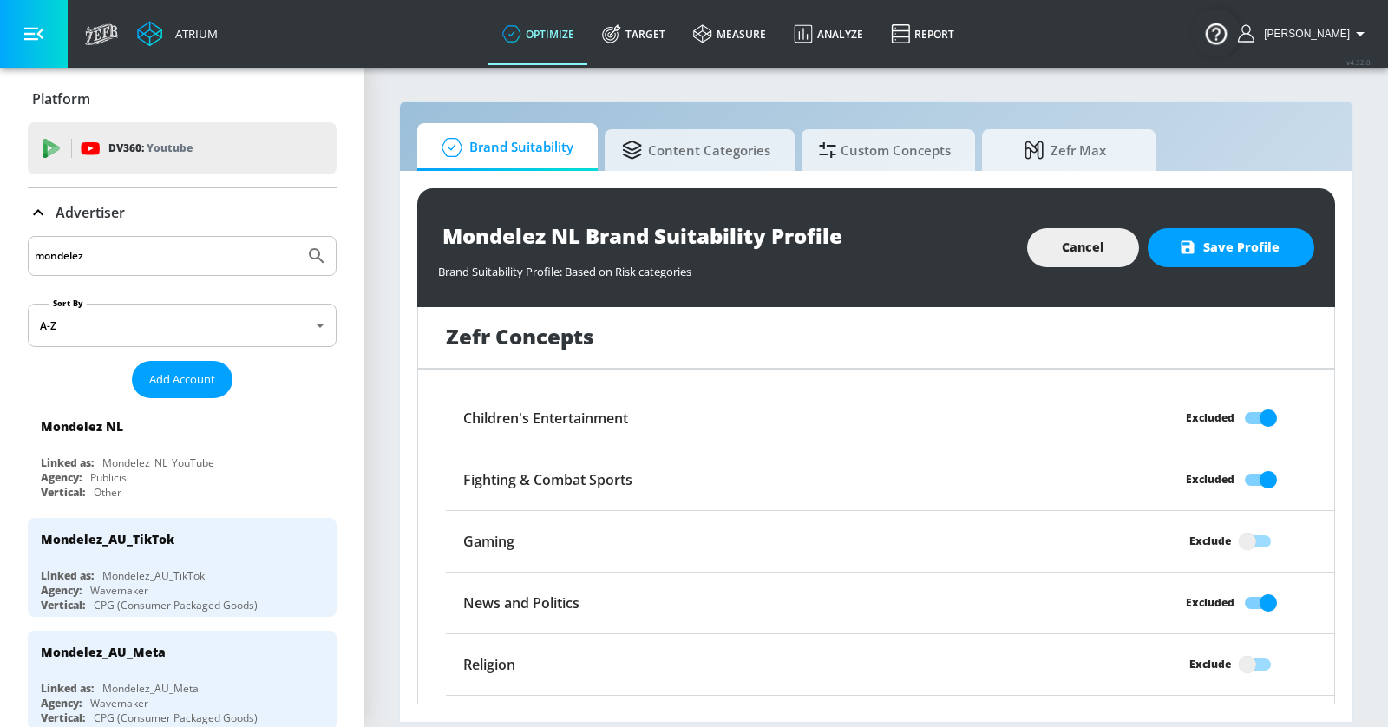
click at [1258, 587] on input "Excluded" at bounding box center [1268, 603] width 99 height 33
checkbox input "false"
click at [1255, 648] on input "Exclude" at bounding box center [1247, 664] width 99 height 33
checkbox input "true"
click at [1255, 710] on input "Exclude" at bounding box center [1247, 726] width 99 height 33
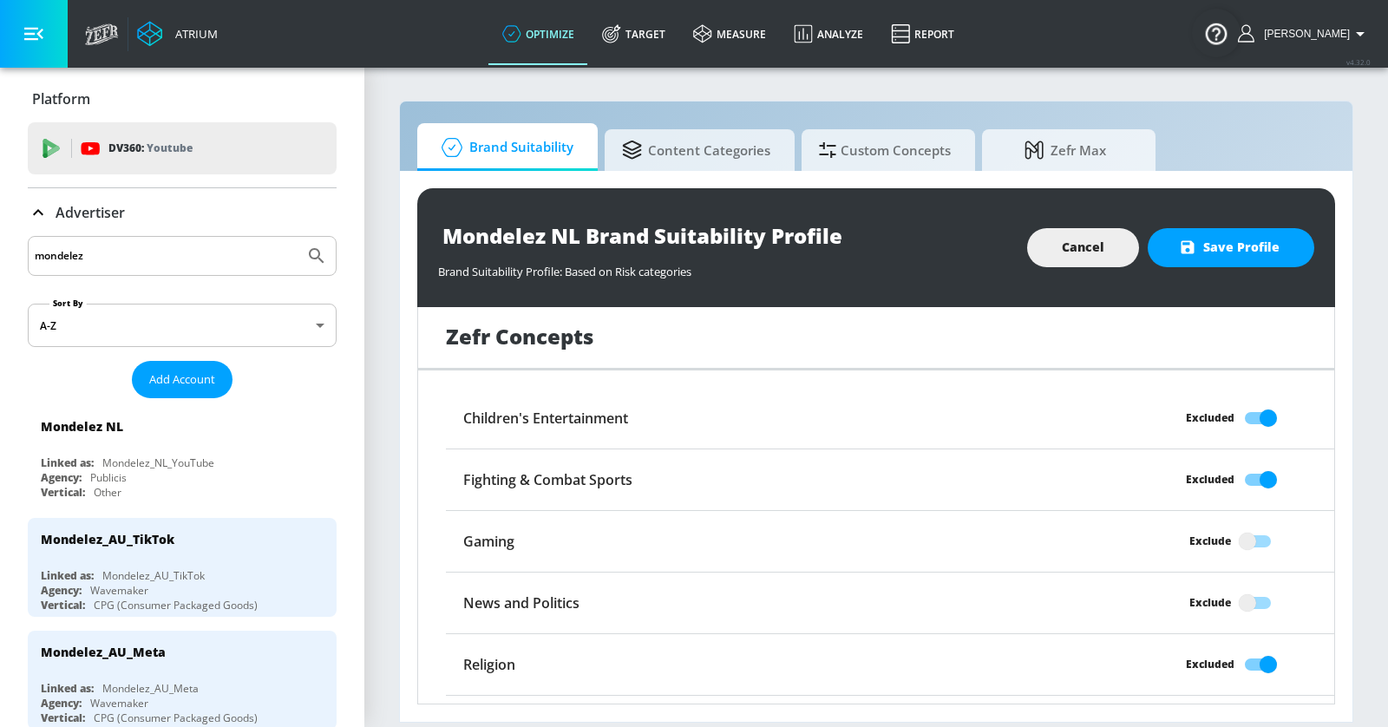
checkbox input "true"
click at [1249, 260] on button "Save Profile" at bounding box center [1231, 247] width 167 height 39
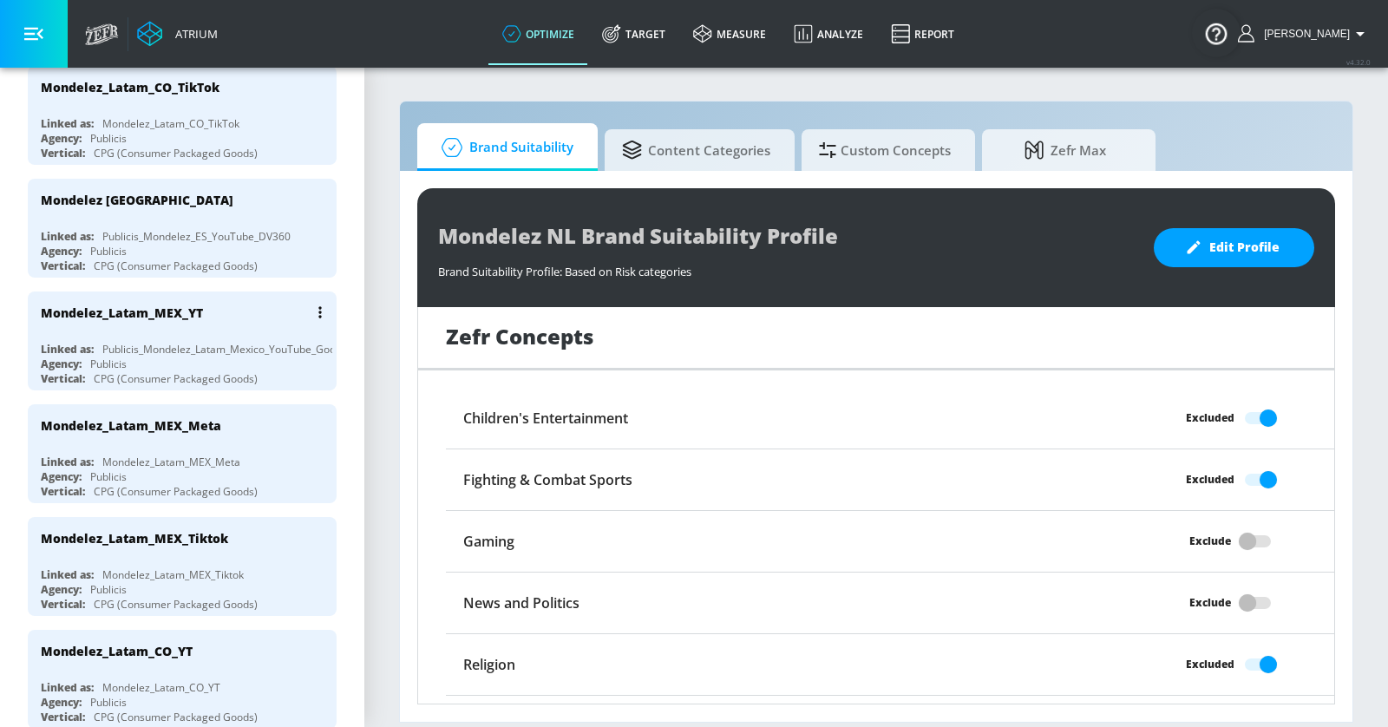
scroll to position [803, 0]
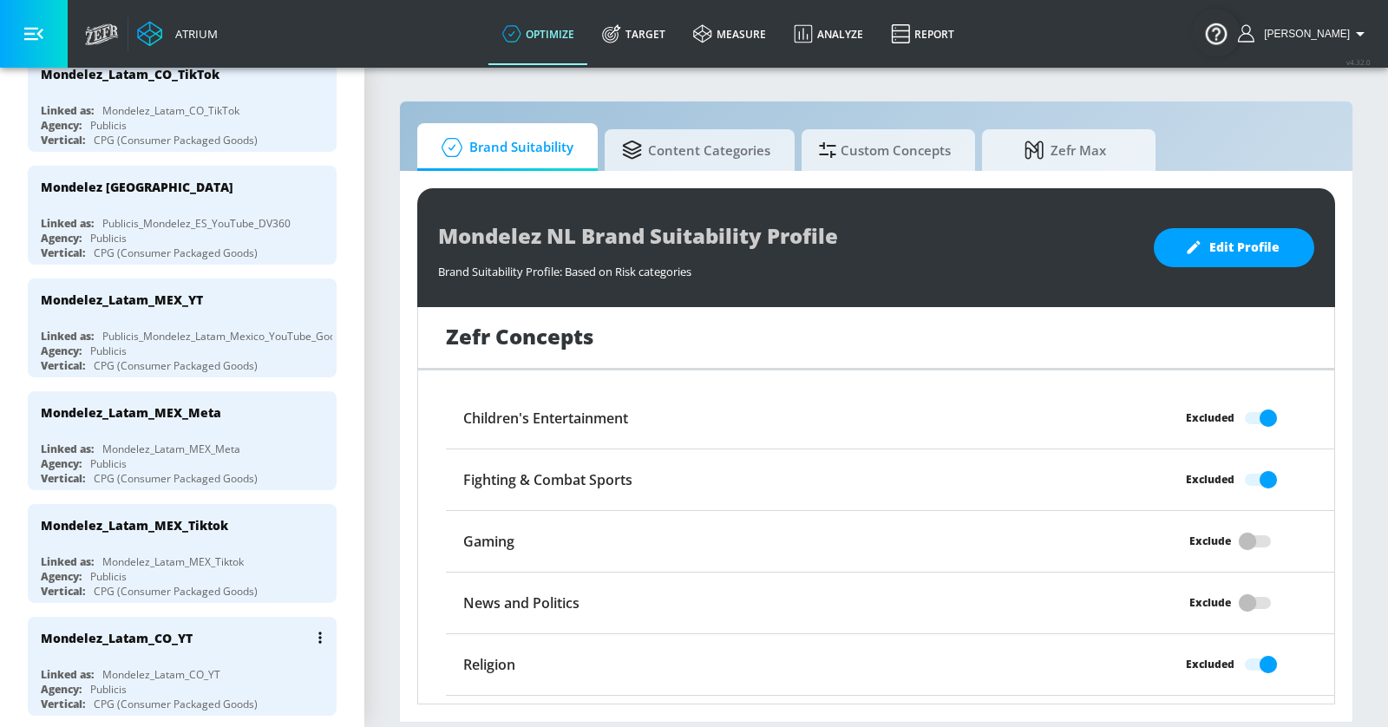
click at [284, 619] on div "Mondelez_Latam_CO_YT" at bounding box center [187, 638] width 292 height 42
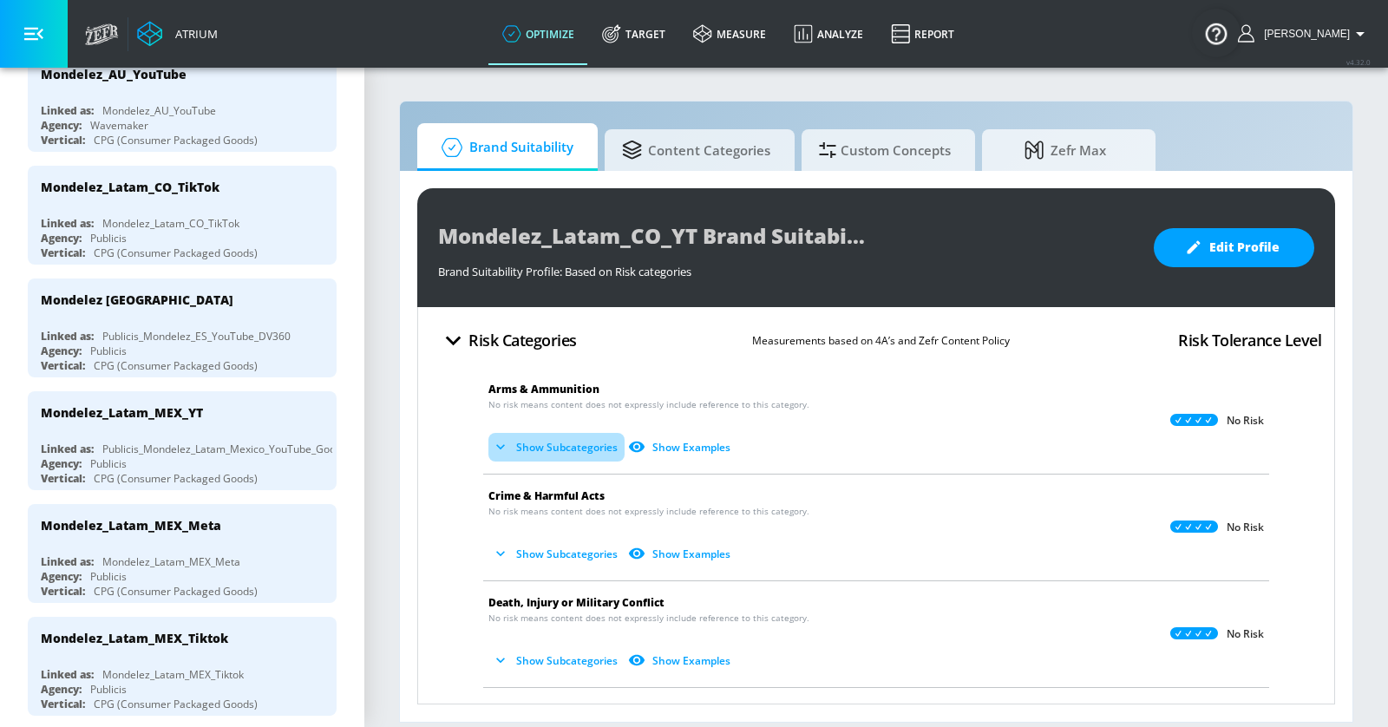
click at [535, 447] on button "Show Subcategories" at bounding box center [556, 447] width 136 height 29
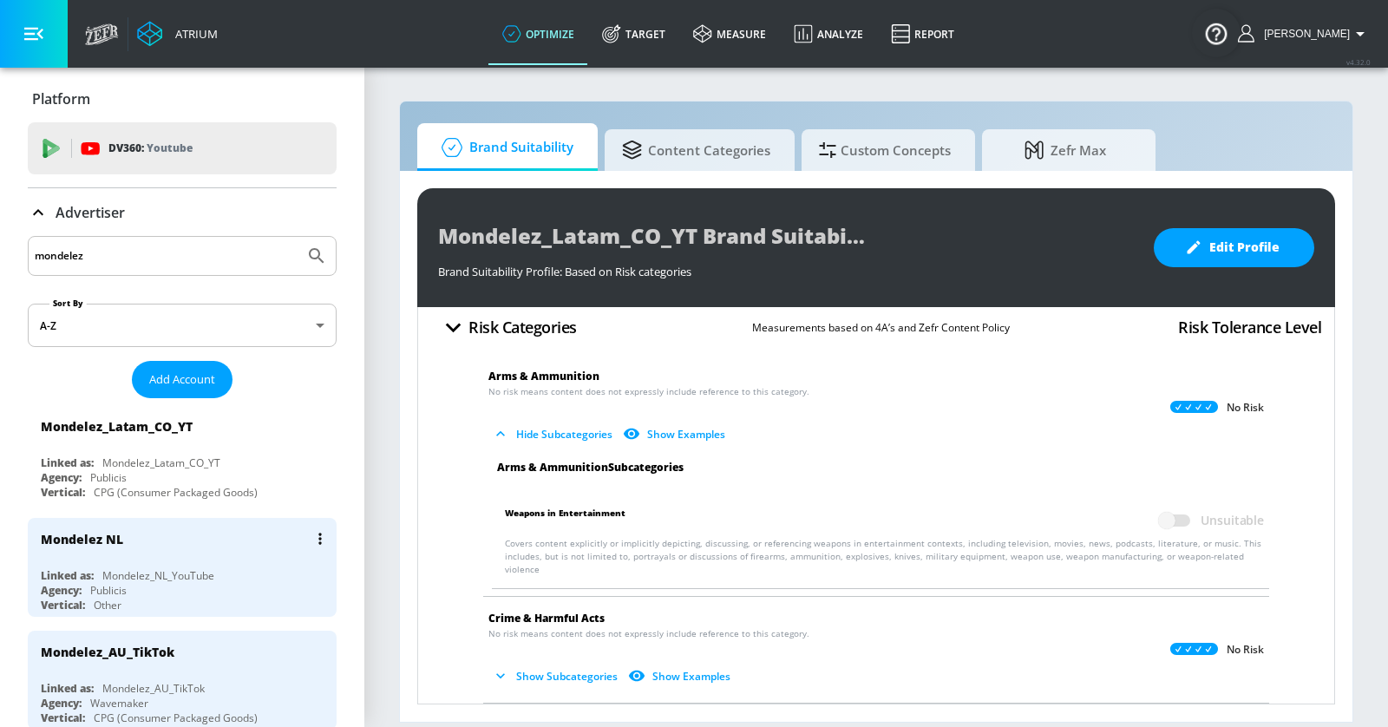
click at [267, 558] on div "Mondelez NL Linked as: Mondelez_NL_YouTube Agency: Publicis Vertical: Other" at bounding box center [182, 567] width 309 height 99
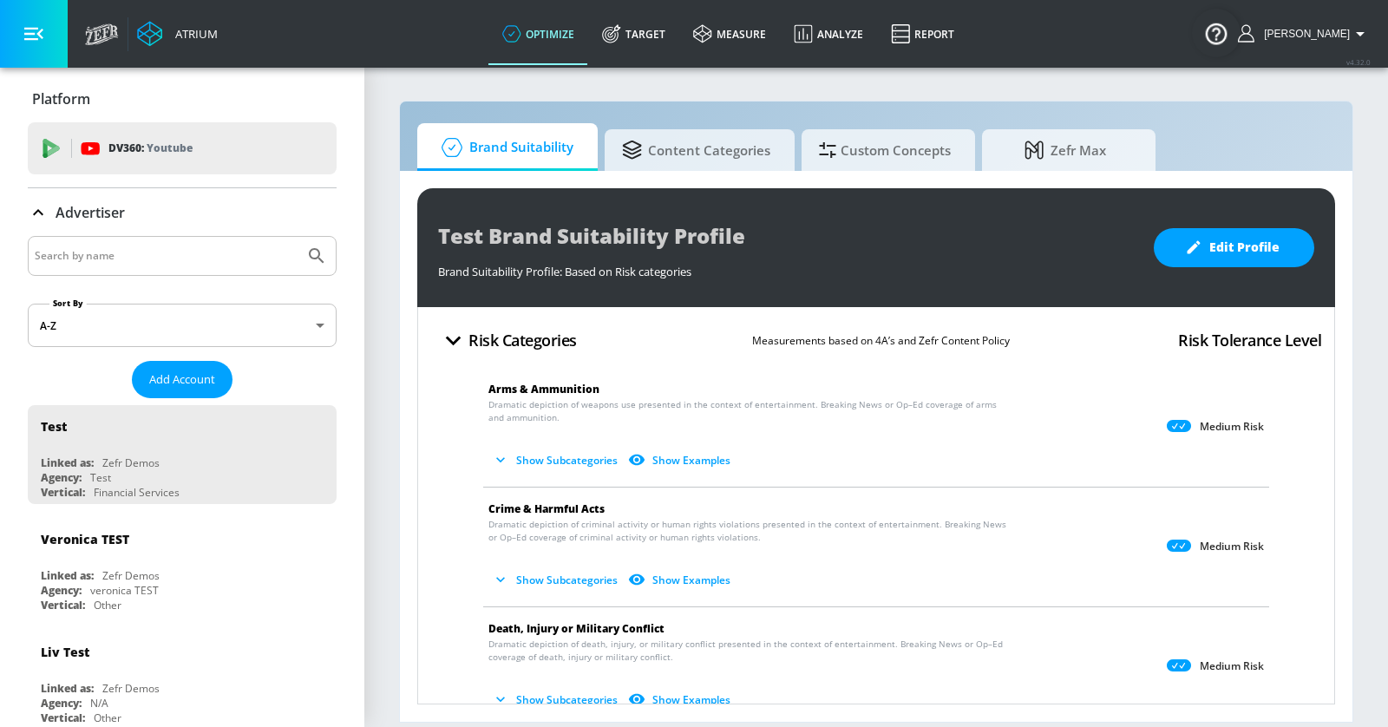
click at [155, 248] on input "Search by name" at bounding box center [166, 256] width 263 height 23
type input "mondelez"
click at [298, 237] on button "Submit Search" at bounding box center [317, 256] width 38 height 38
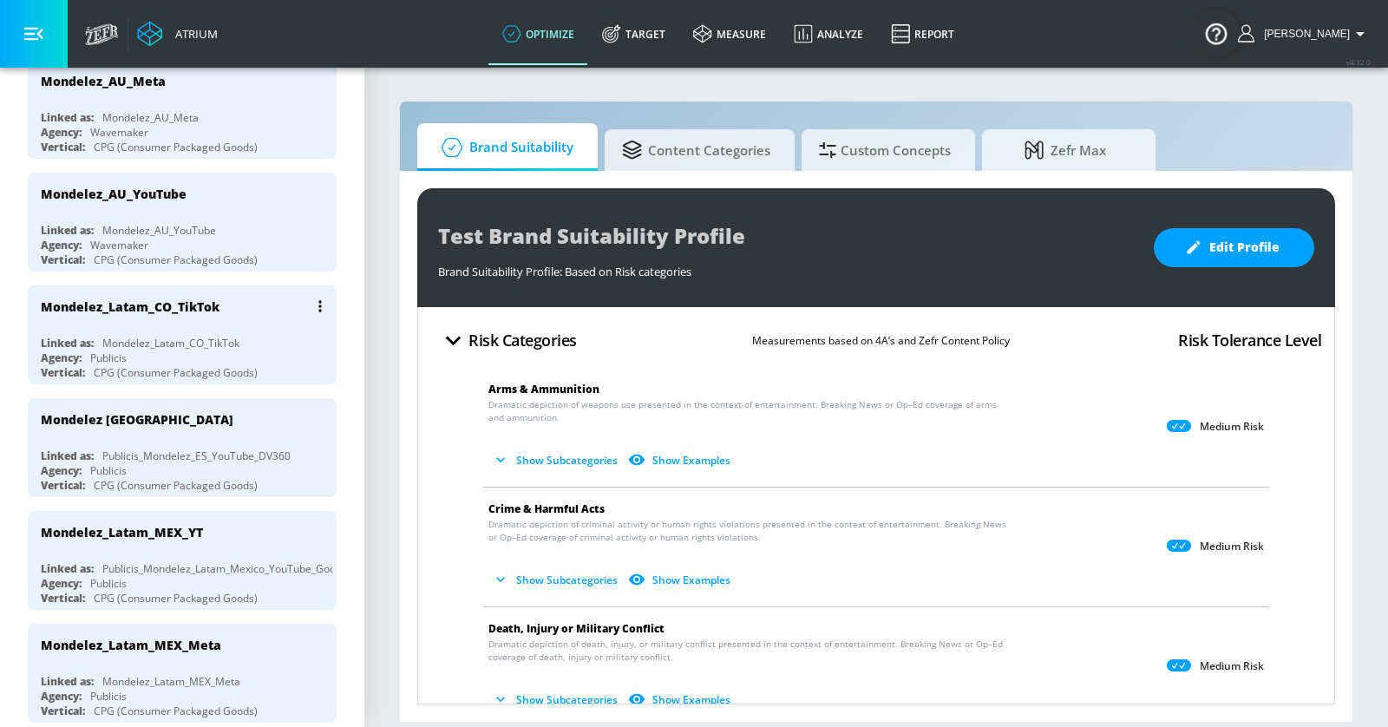
scroll to position [688, 0]
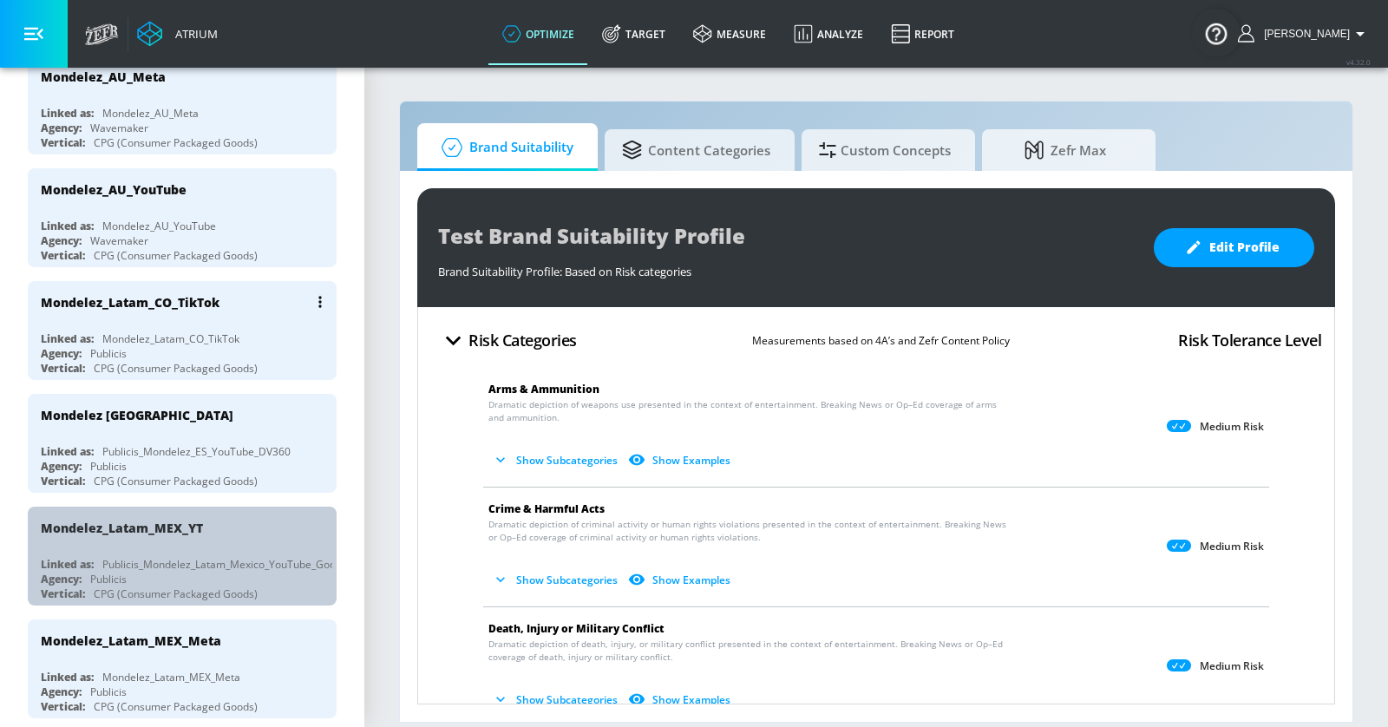
click at [233, 529] on div "Mondelez_Latam_MEX_YT" at bounding box center [187, 528] width 292 height 42
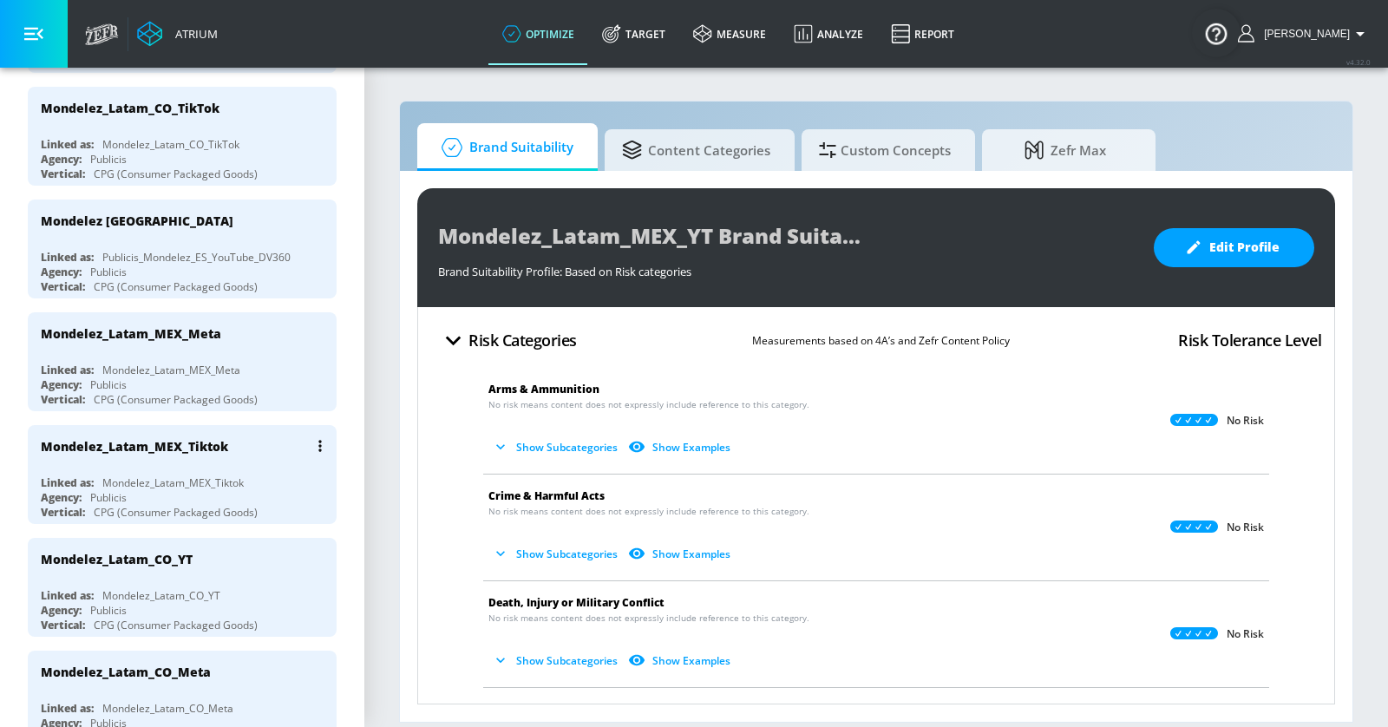
scroll to position [892, 0]
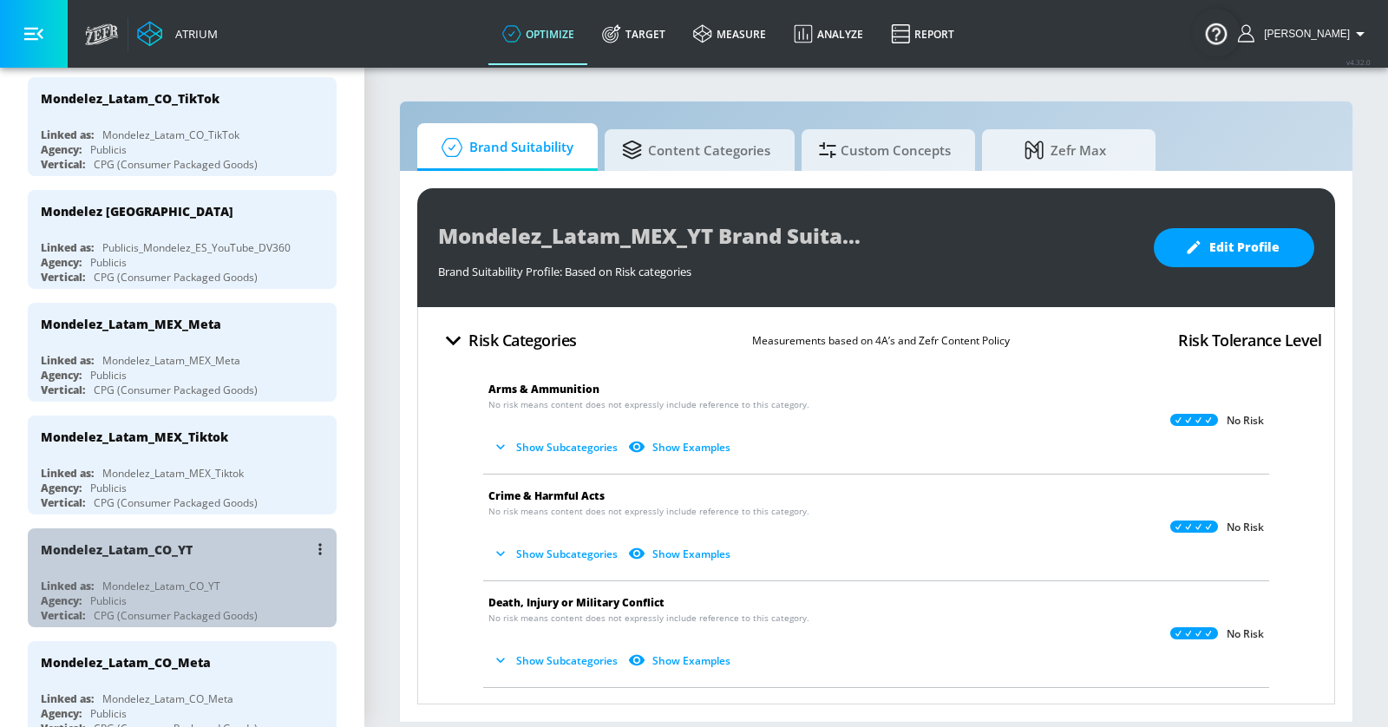
click at [252, 528] on div "Mondelez_Latam_CO_YT" at bounding box center [187, 549] width 292 height 42
